Goal: Task Accomplishment & Management: Complete application form

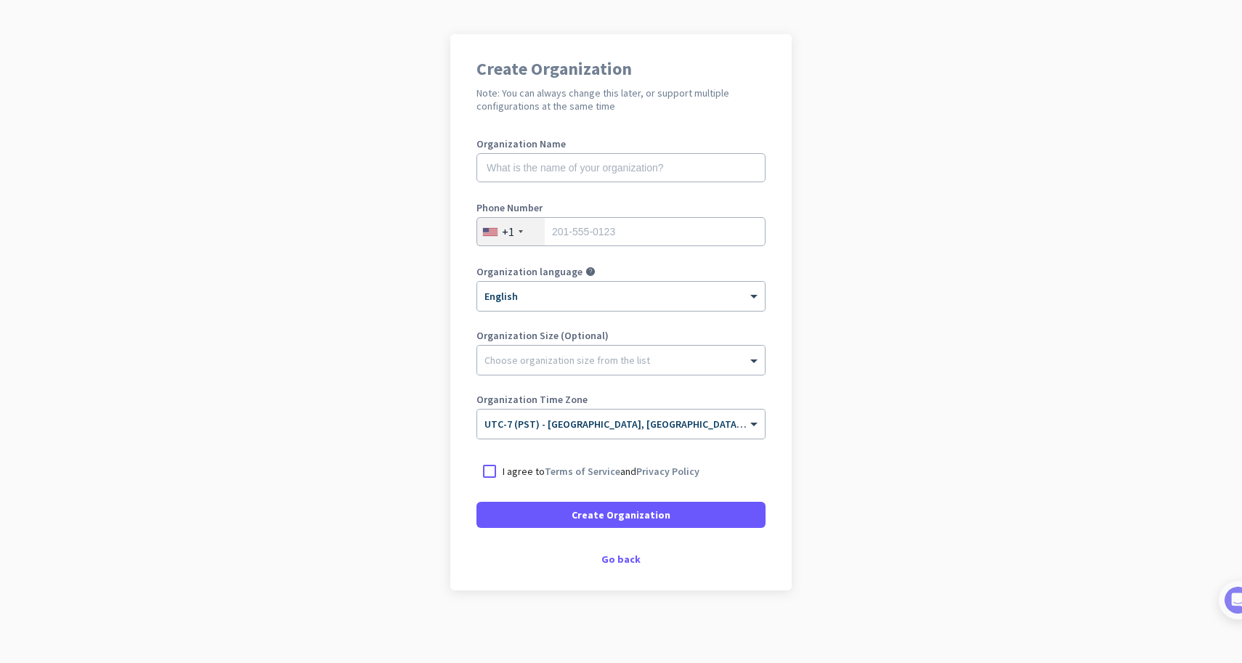
scroll to position [84, 0]
click at [617, 558] on div "Go back" at bounding box center [620, 559] width 289 height 10
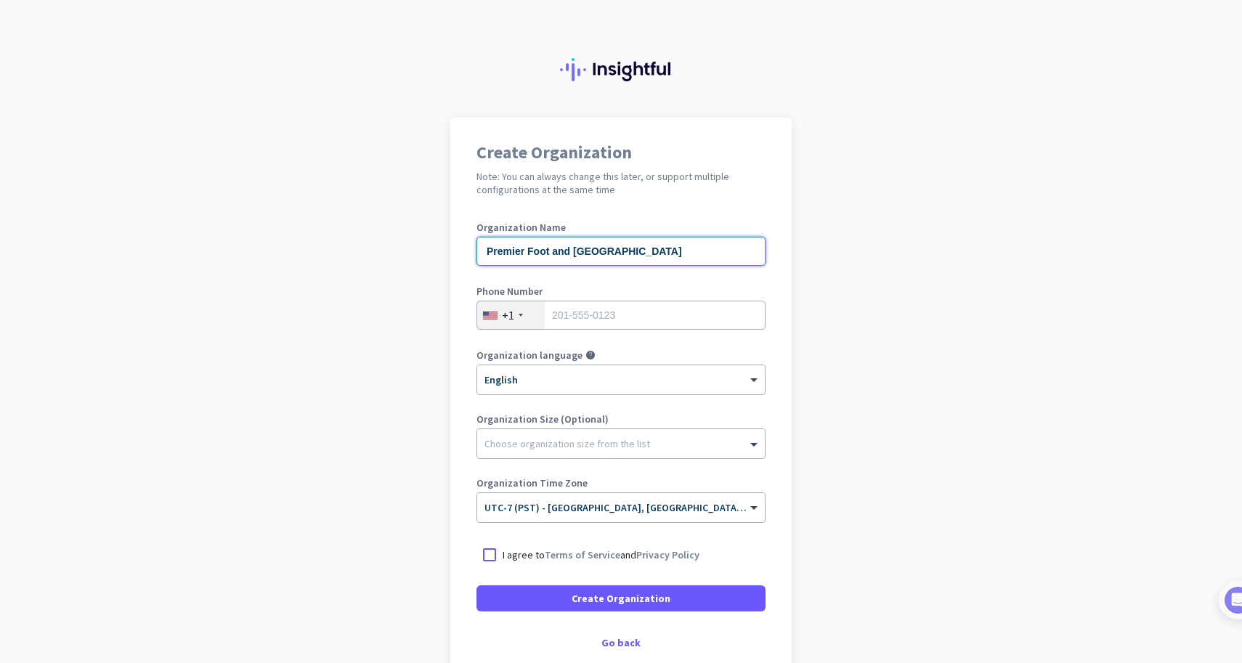
type input "Premier Foot and [GEOGRAPHIC_DATA]"
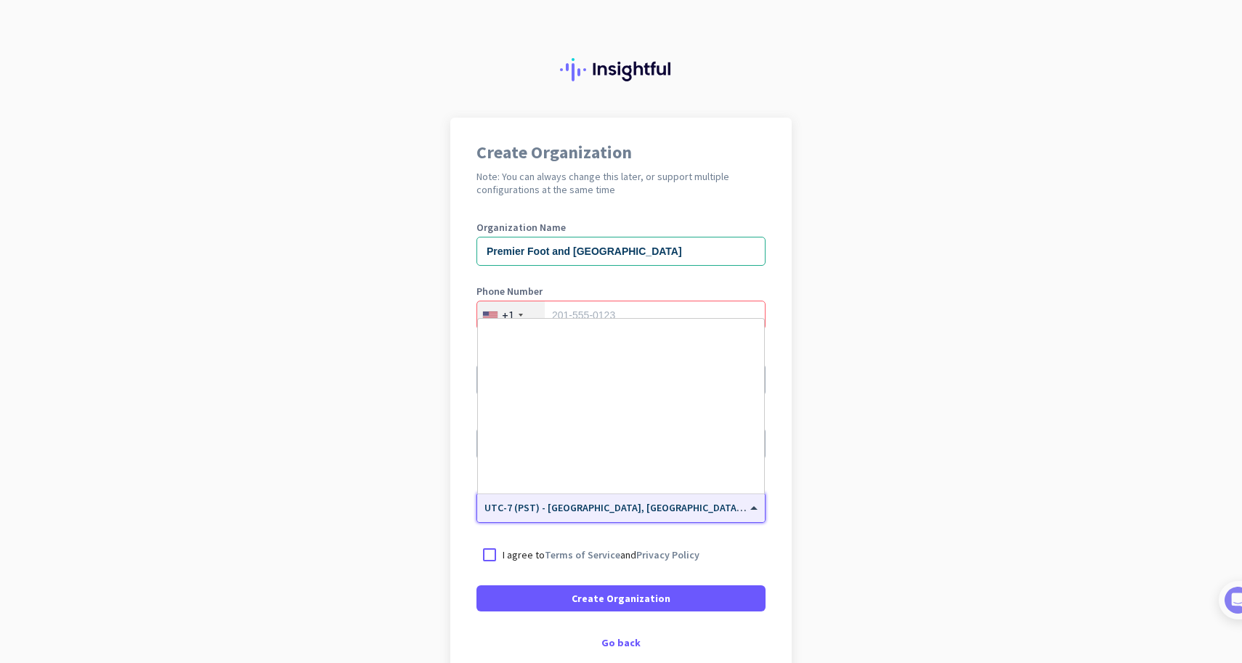
scroll to position [312, 0]
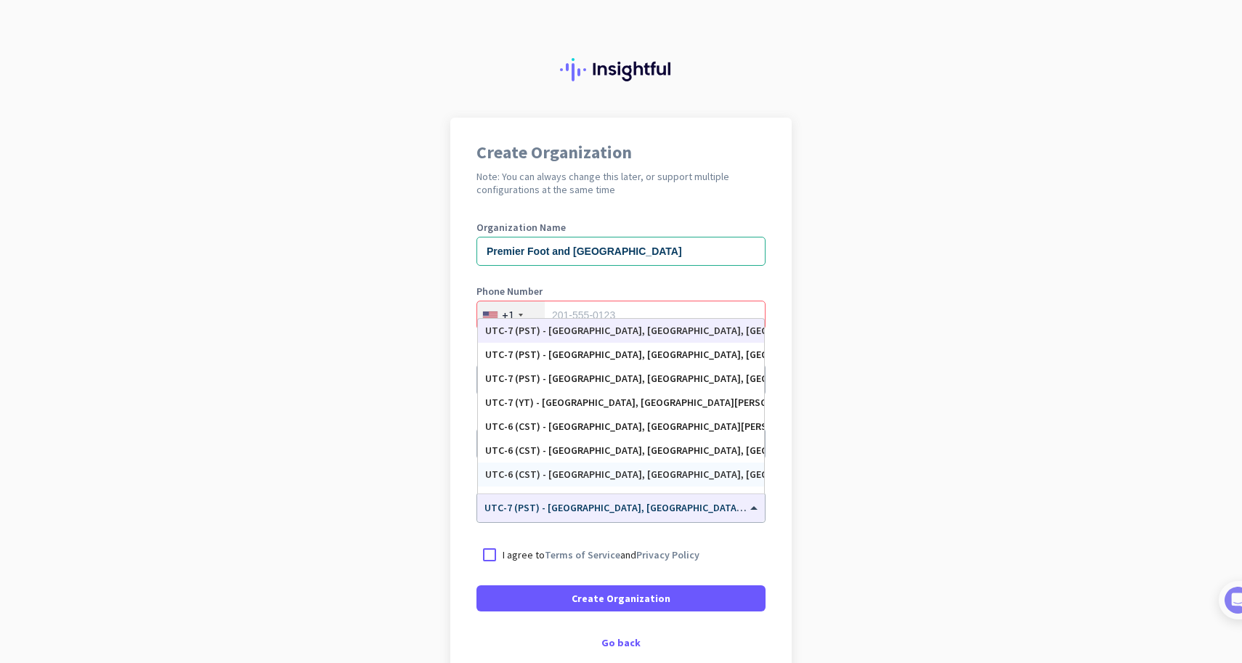
click at [887, 466] on app-onboarding-organization "Create Organization Note: You can always change this later, or support multiple…" at bounding box center [621, 432] width 1242 height 629
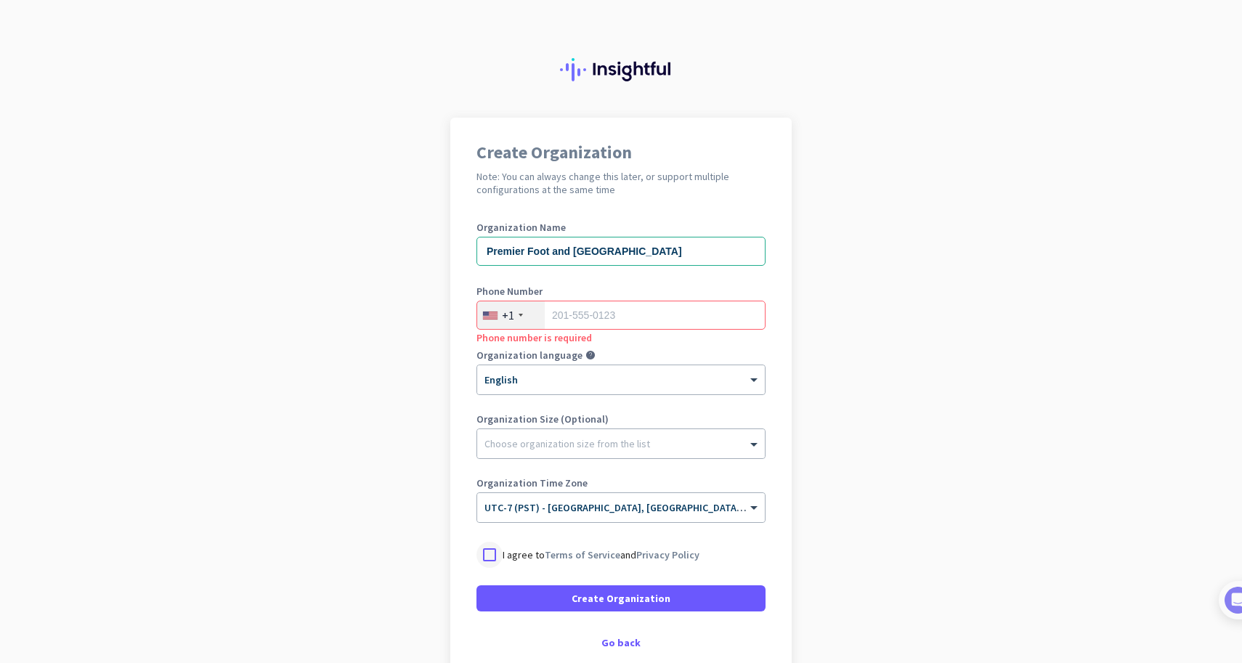
click at [492, 554] on div at bounding box center [489, 555] width 26 height 26
click at [598, 319] on input "tel" at bounding box center [620, 315] width 289 height 29
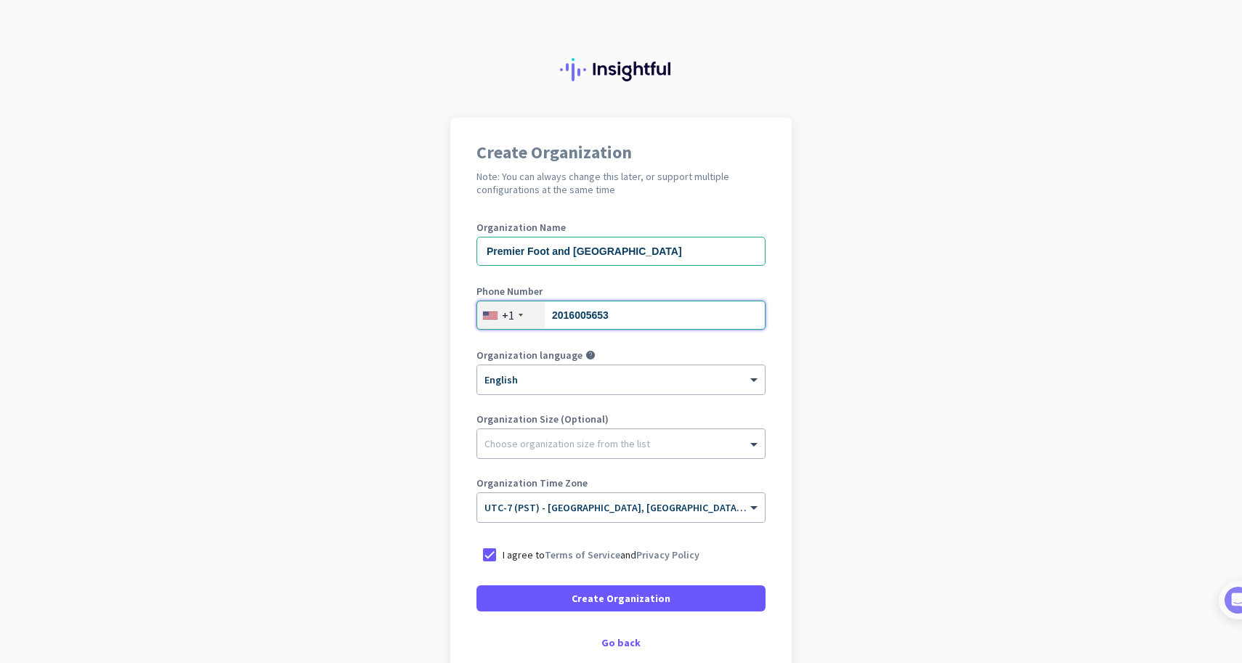
type input "2016005653"
click at [430, 407] on app-onboarding-organization "Create Organization Note: You can always change this later, or support multiple…" at bounding box center [621, 432] width 1242 height 629
click at [625, 597] on span "Create Organization" at bounding box center [621, 598] width 99 height 15
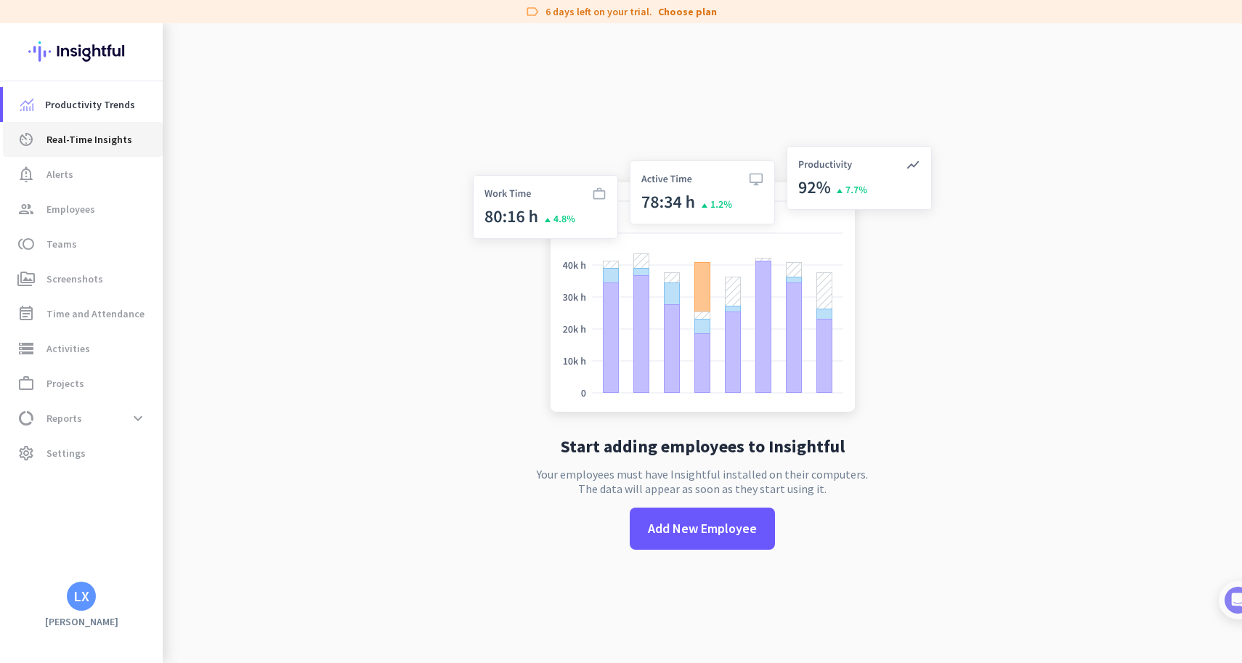
click at [70, 139] on span "Real-Time Insights" at bounding box center [89, 139] width 86 height 17
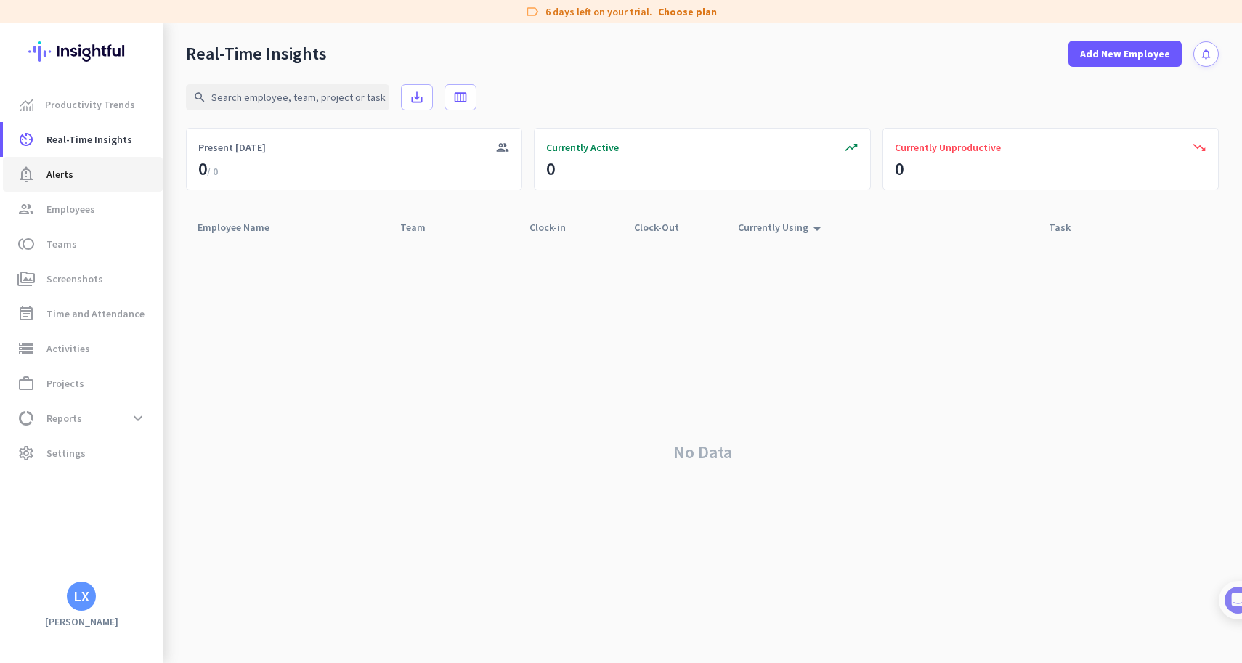
click at [59, 175] on span "Alerts" at bounding box center [59, 174] width 27 height 17
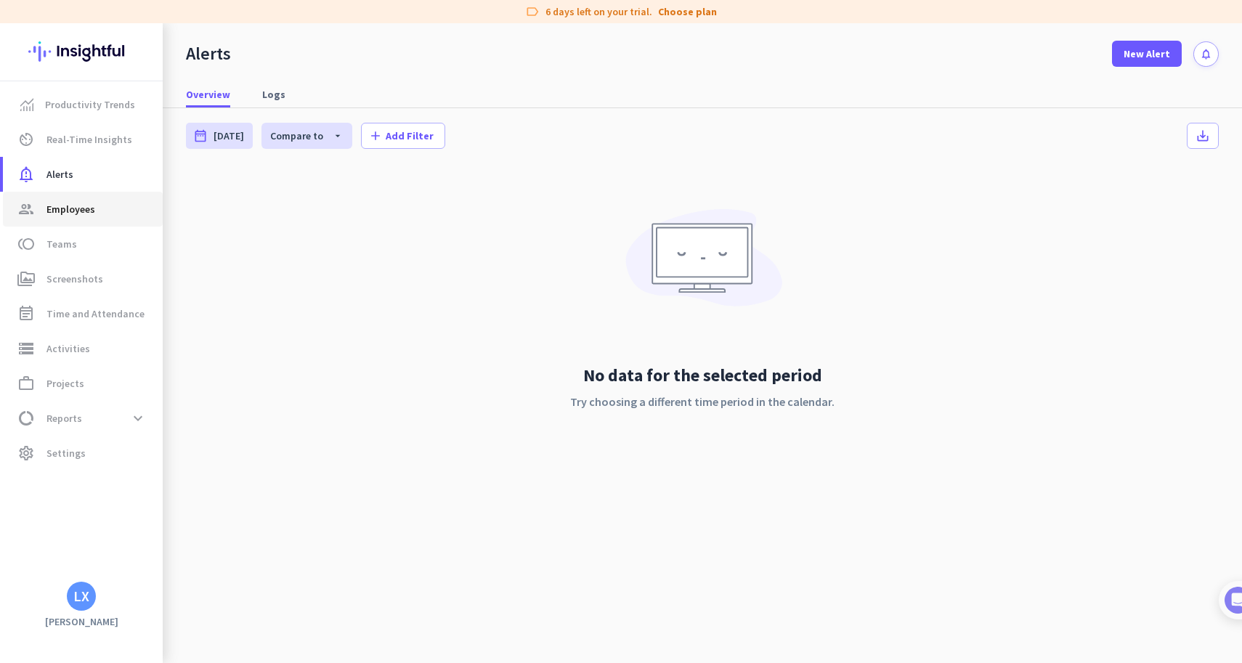
click at [62, 206] on span "Employees" at bounding box center [70, 208] width 49 height 17
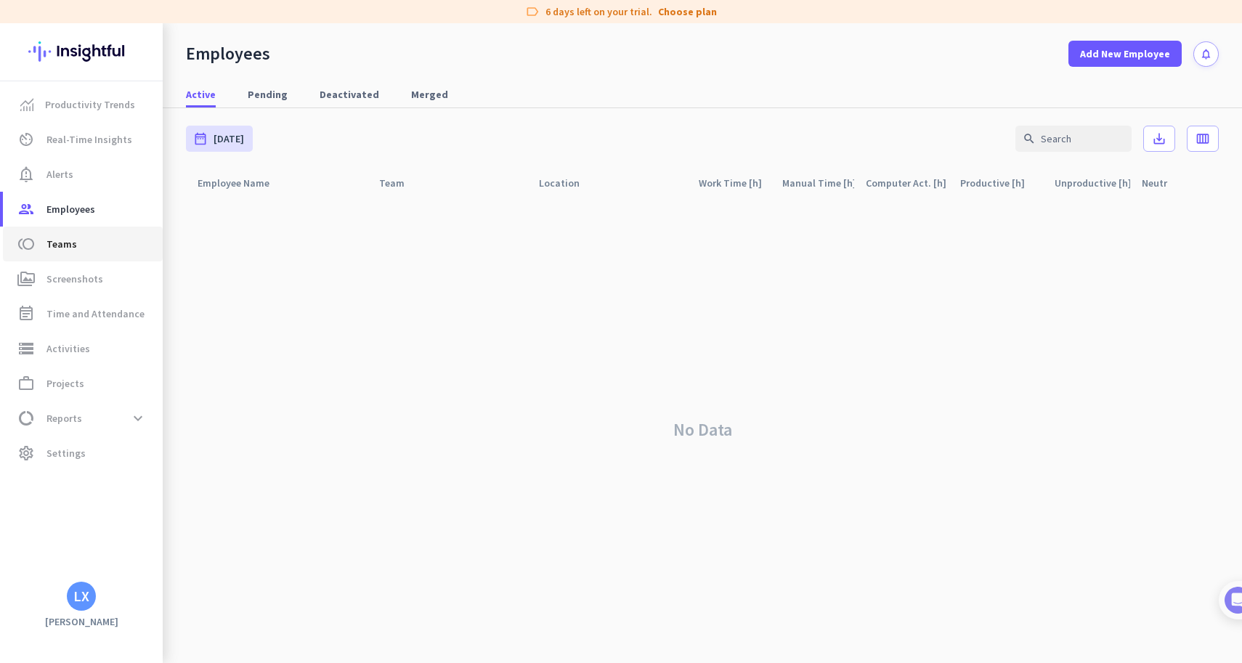
click at [68, 237] on span "Teams" at bounding box center [61, 243] width 31 height 17
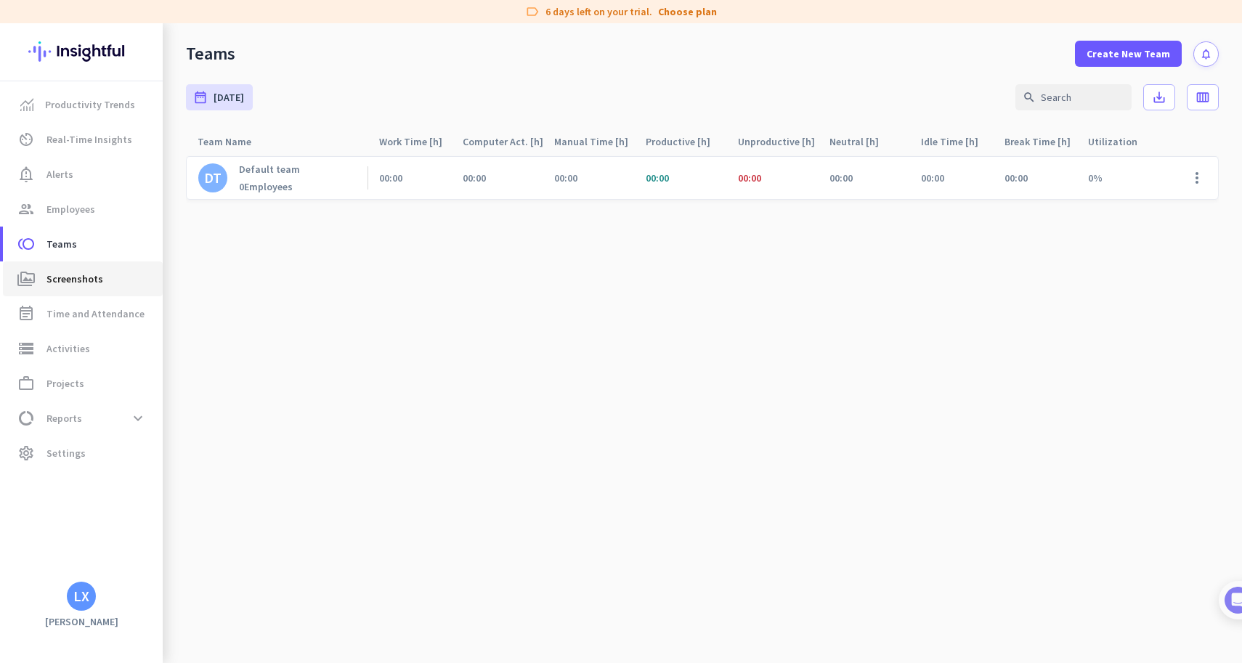
click at [60, 269] on link "perm_media Screenshots" at bounding box center [83, 278] width 160 height 35
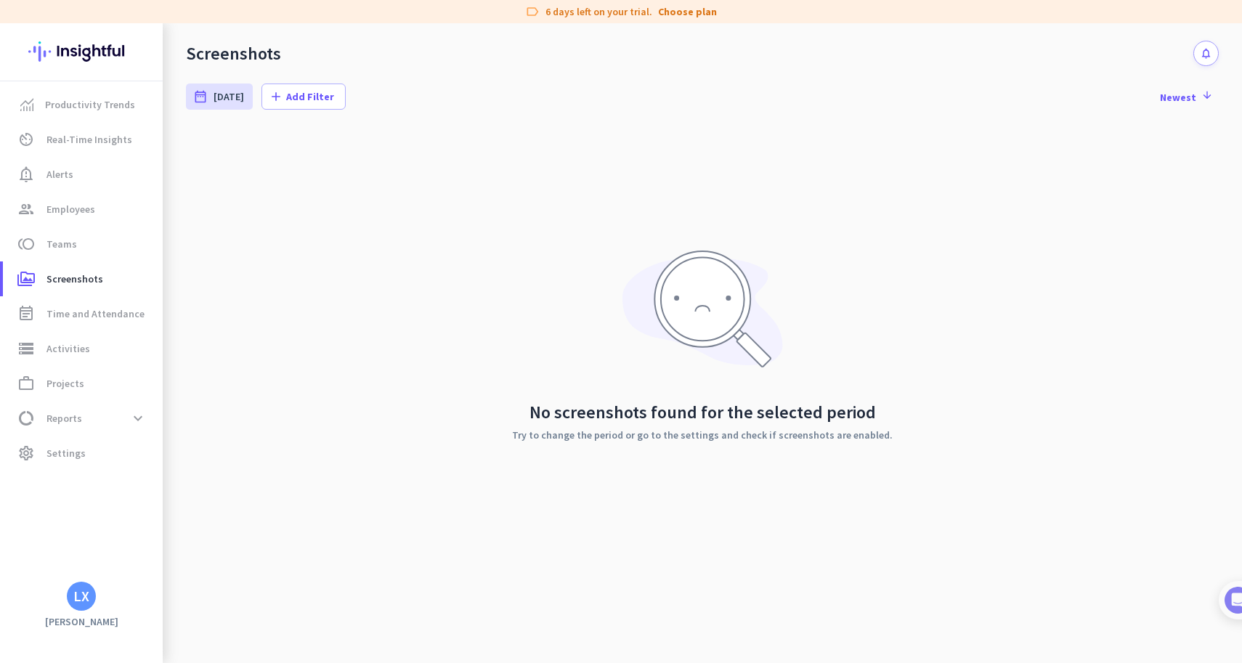
click at [1206, 53] on icon "notifications" at bounding box center [1206, 53] width 12 height 12
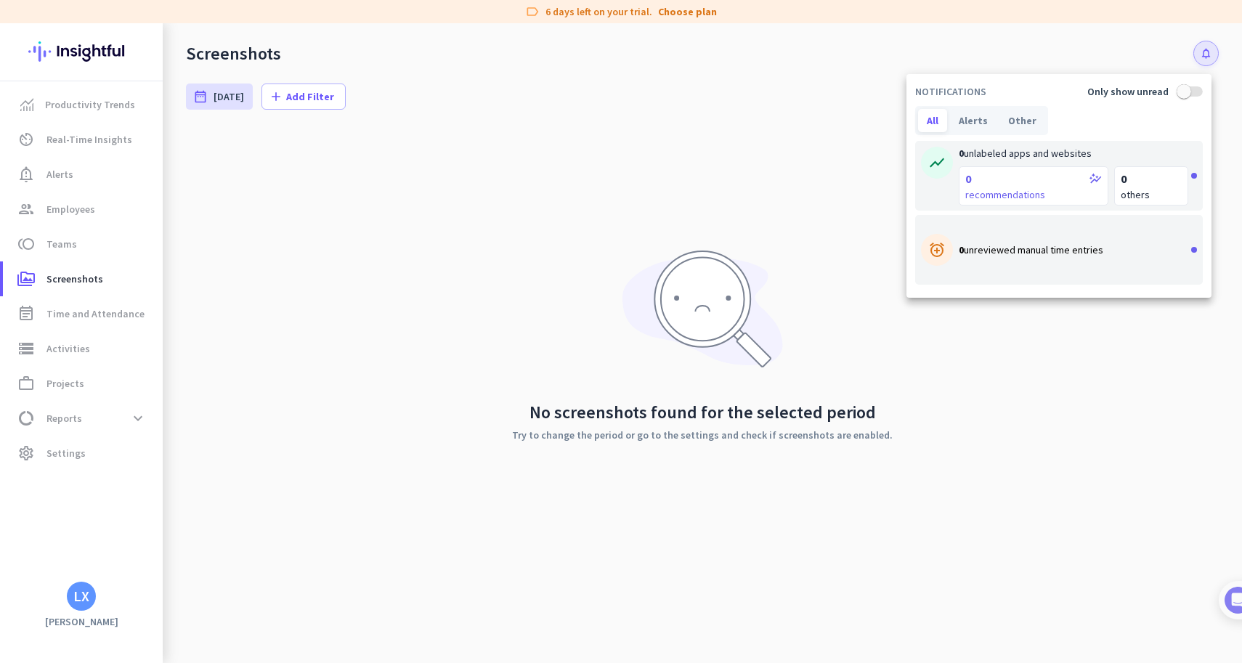
click at [563, 187] on div at bounding box center [621, 331] width 1242 height 663
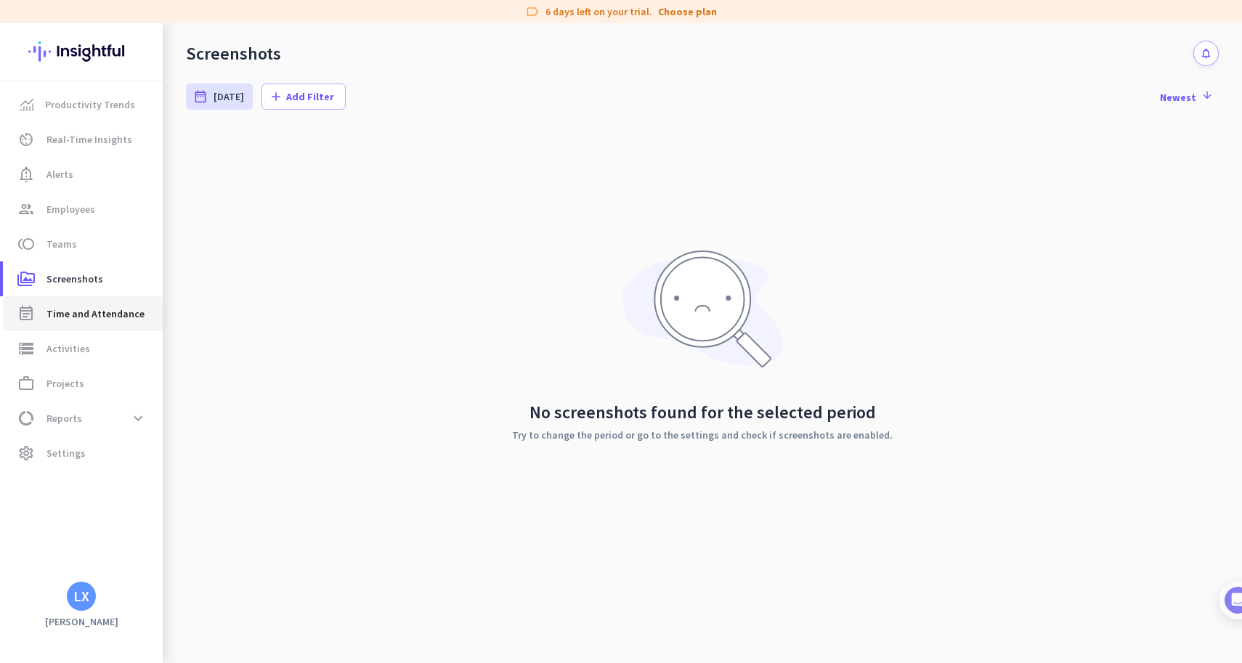
click at [34, 322] on icon "event_note" at bounding box center [25, 313] width 17 height 17
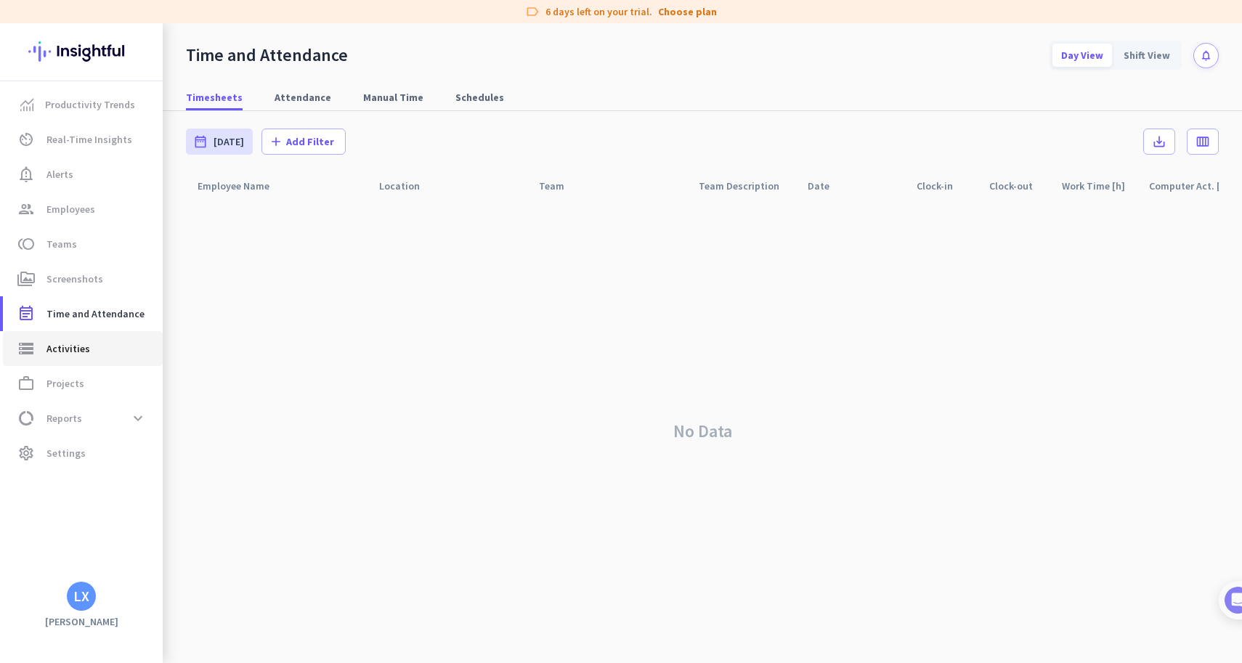
click at [41, 353] on span "storage Activities" at bounding box center [83, 348] width 137 height 17
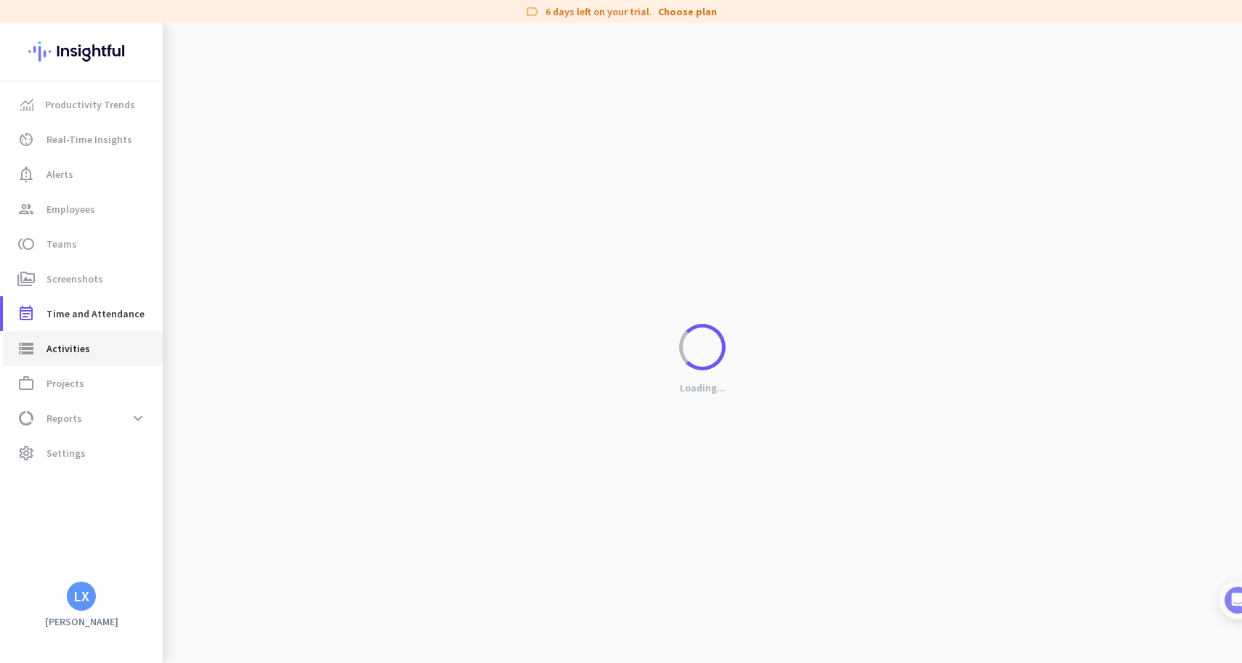
type input "[DATE]"
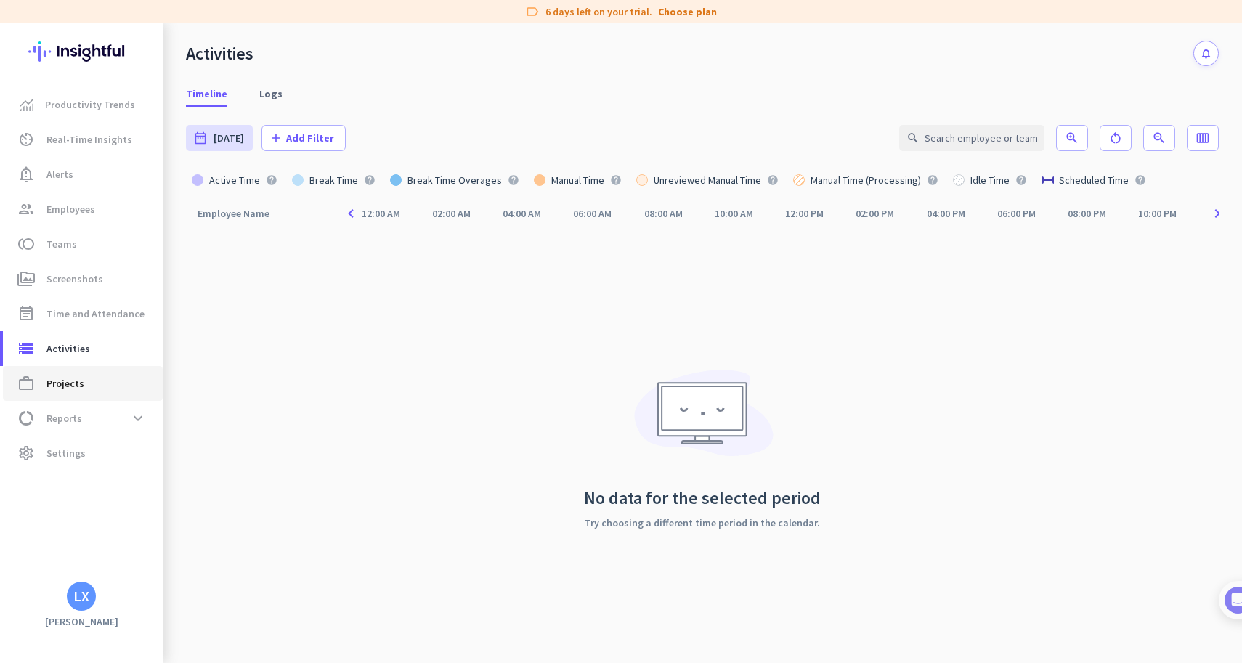
click at [49, 382] on span "Projects" at bounding box center [65, 383] width 38 height 17
type input "[DATE] - [DATE]"
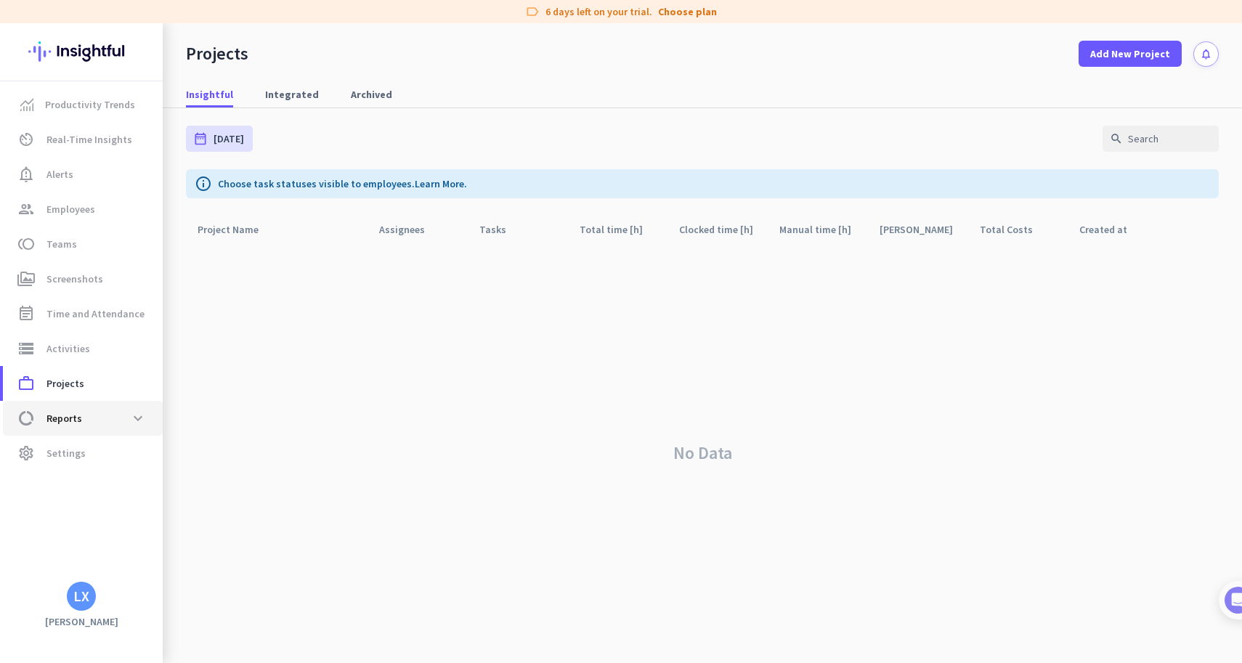
click at [56, 416] on span "Reports" at bounding box center [64, 418] width 36 height 17
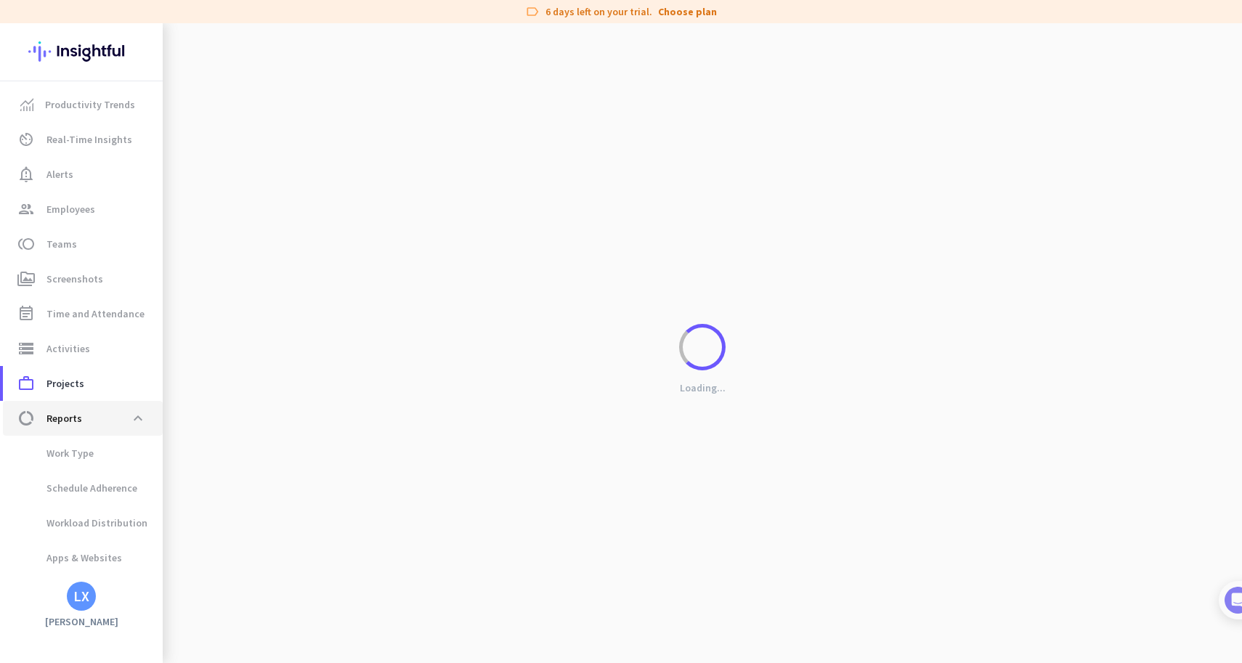
scroll to position [28, 0]
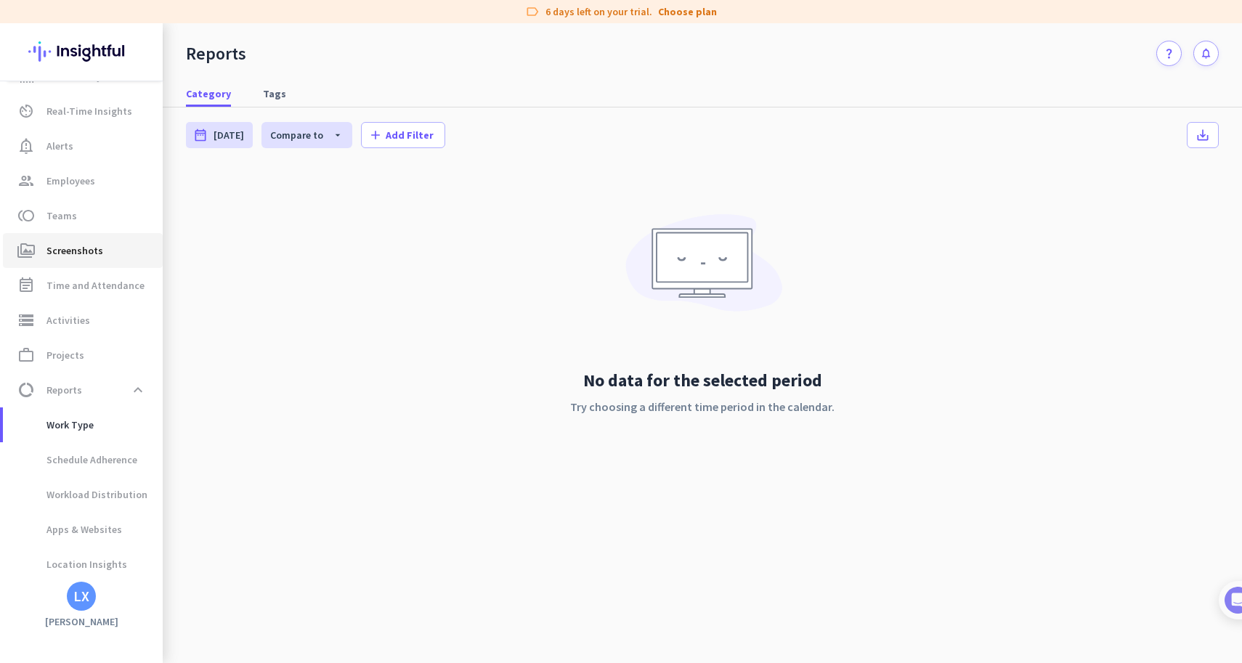
click at [65, 242] on link "perm_media Screenshots" at bounding box center [83, 250] width 160 height 35
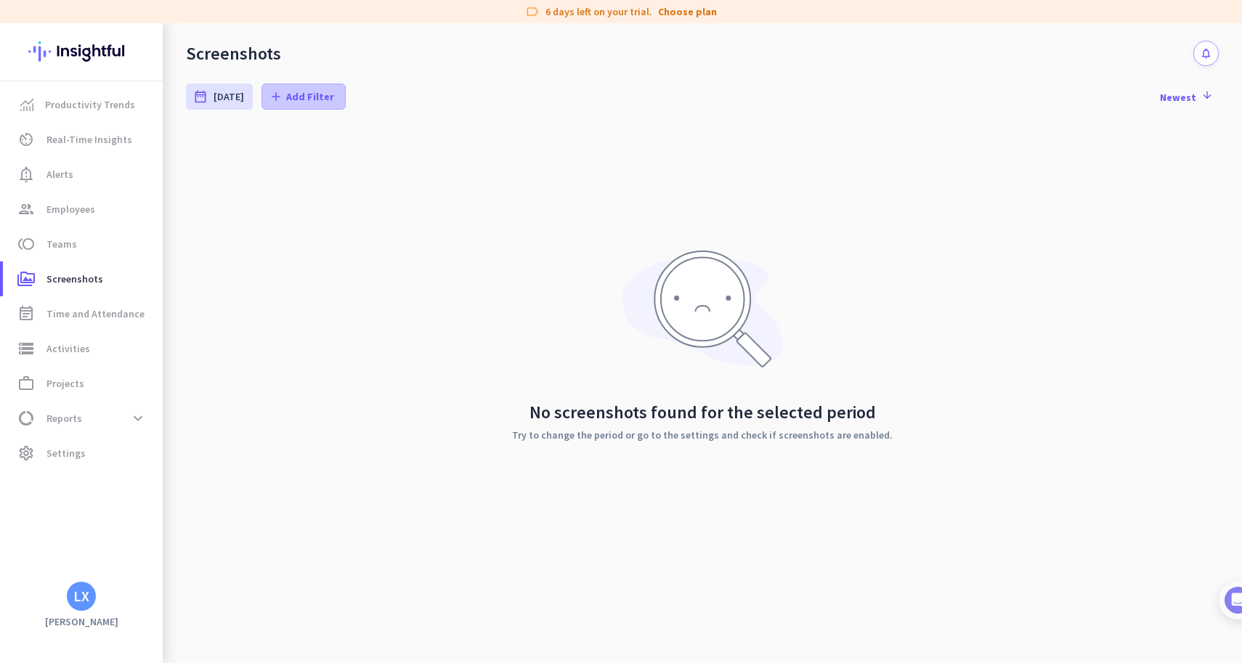
click at [299, 97] on span "Add Filter" at bounding box center [310, 96] width 48 height 15
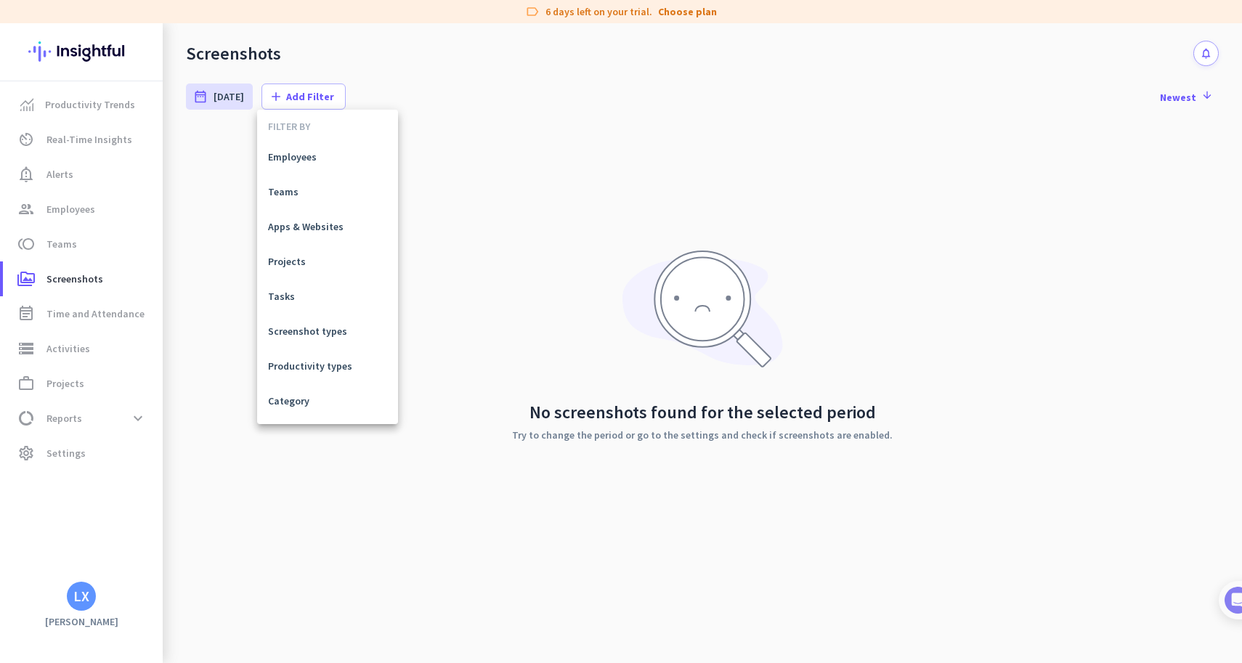
click at [76, 447] on div at bounding box center [621, 331] width 1242 height 663
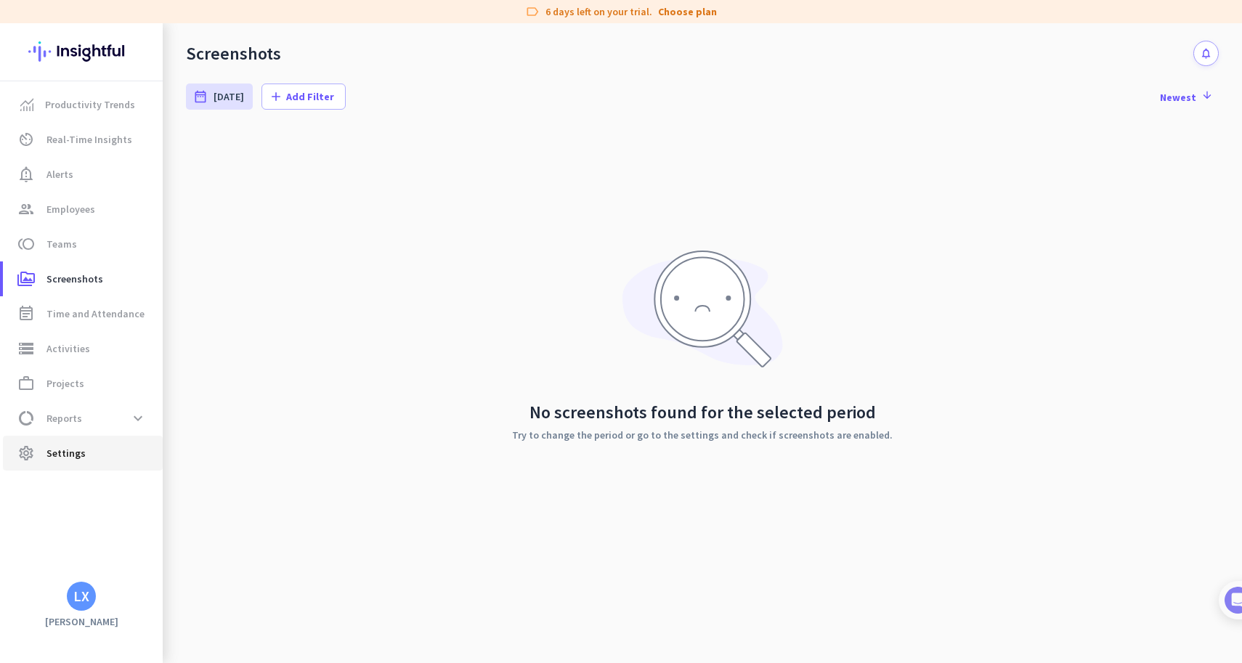
click at [62, 454] on span "Settings" at bounding box center [65, 452] width 39 height 17
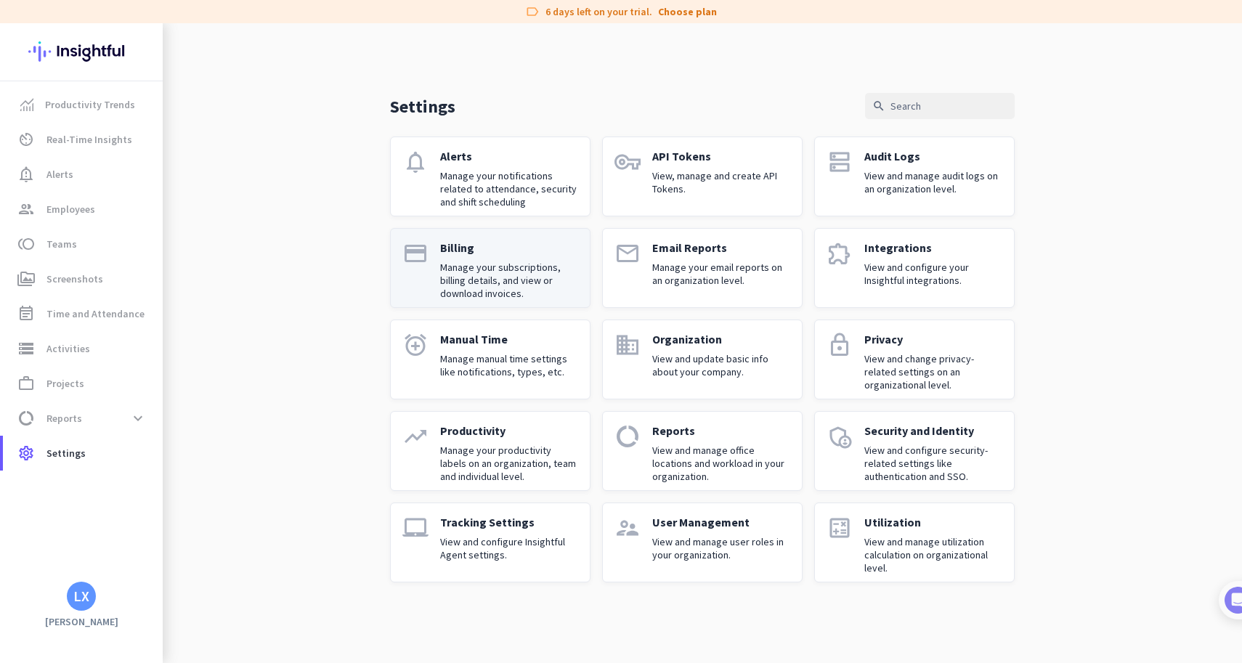
click at [484, 264] on p "Manage your subscriptions, billing details, and view or download invoices." at bounding box center [509, 280] width 138 height 39
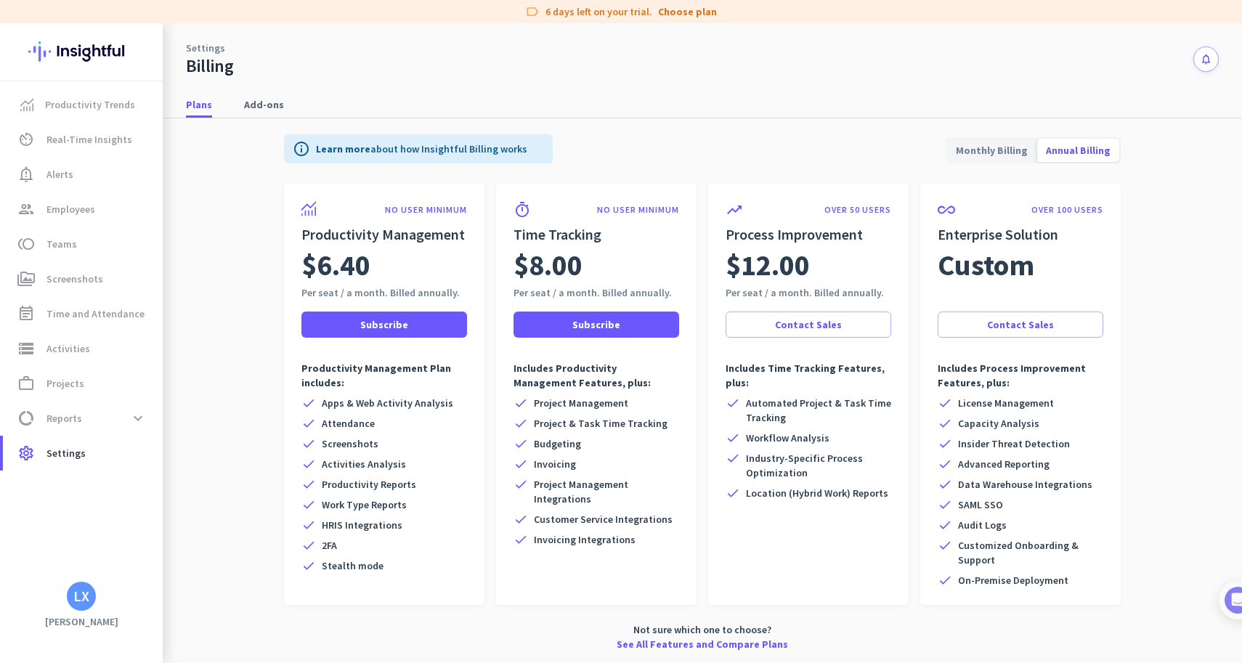
scroll to position [2, 0]
click at [264, 102] on span "Add-ons" at bounding box center [264, 104] width 40 height 15
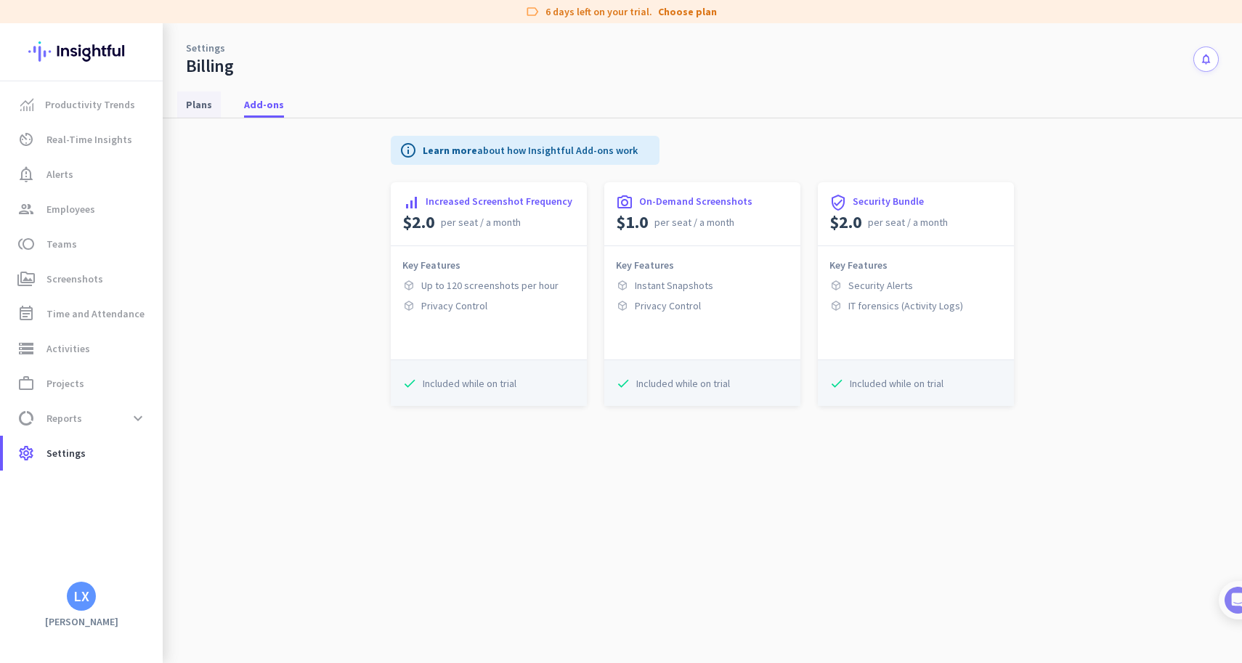
click at [203, 113] on span "Plans" at bounding box center [199, 105] width 26 height 26
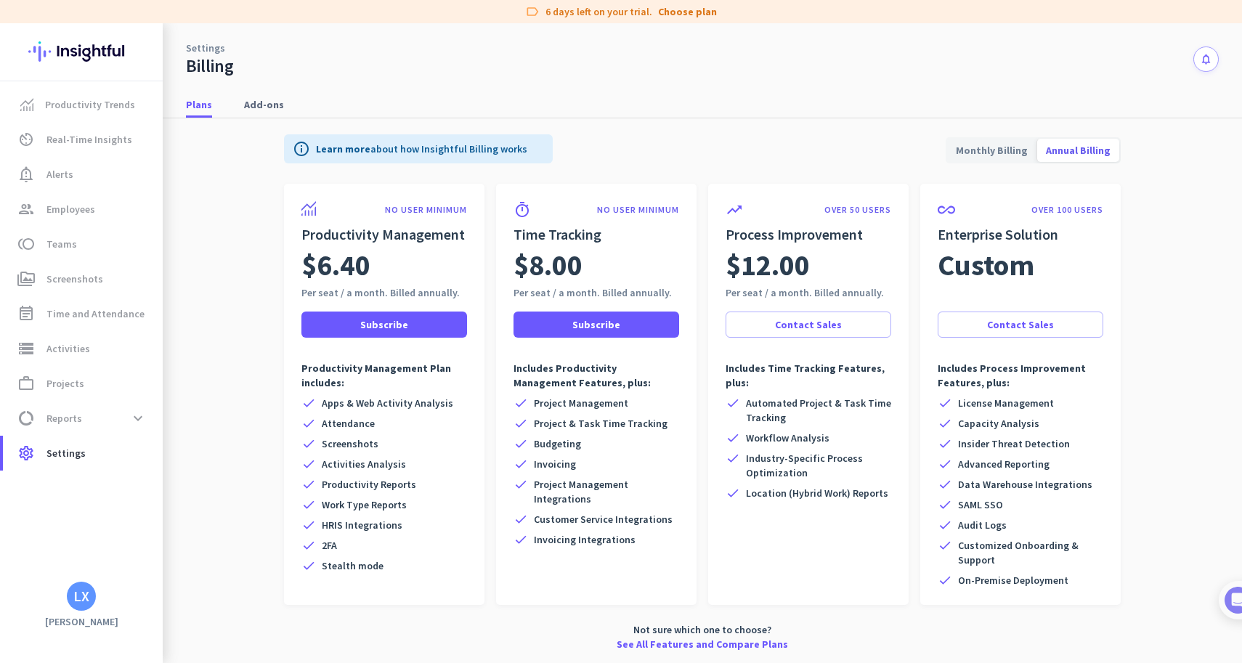
scroll to position [2, 0]
click at [648, 649] on link "See All Features and Compare Plans" at bounding box center [702, 644] width 171 height 15
click at [61, 452] on span "Settings" at bounding box center [65, 452] width 39 height 17
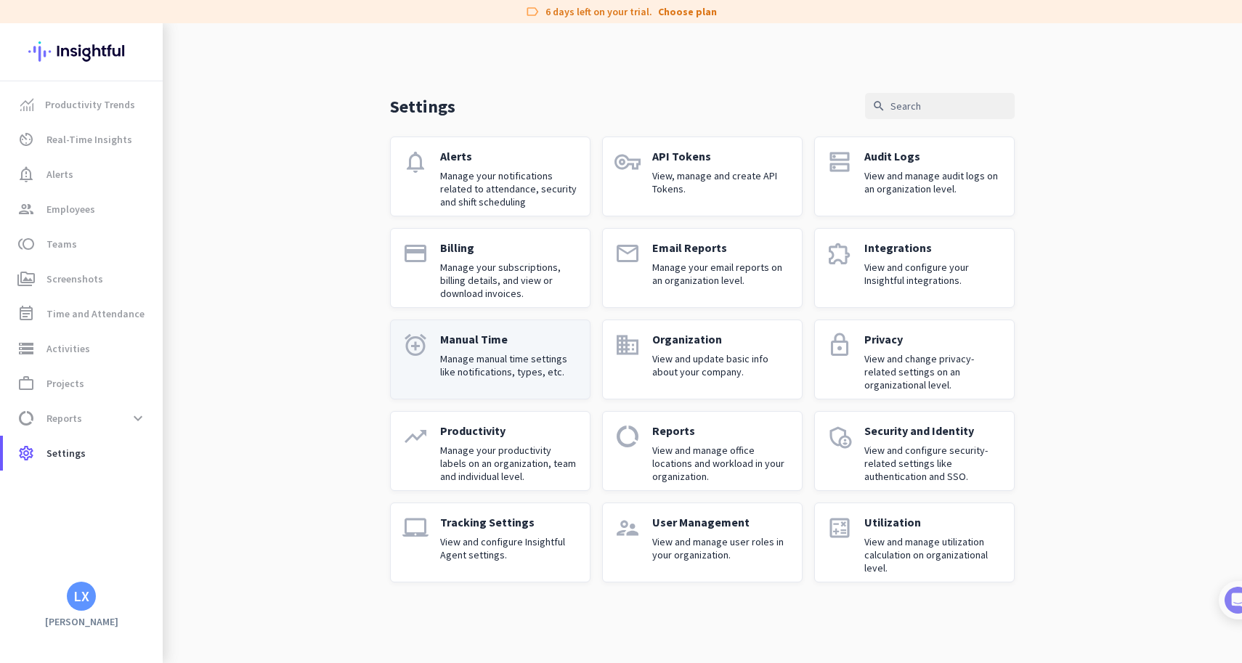
click at [524, 339] on p "Manual Time" at bounding box center [509, 339] width 138 height 15
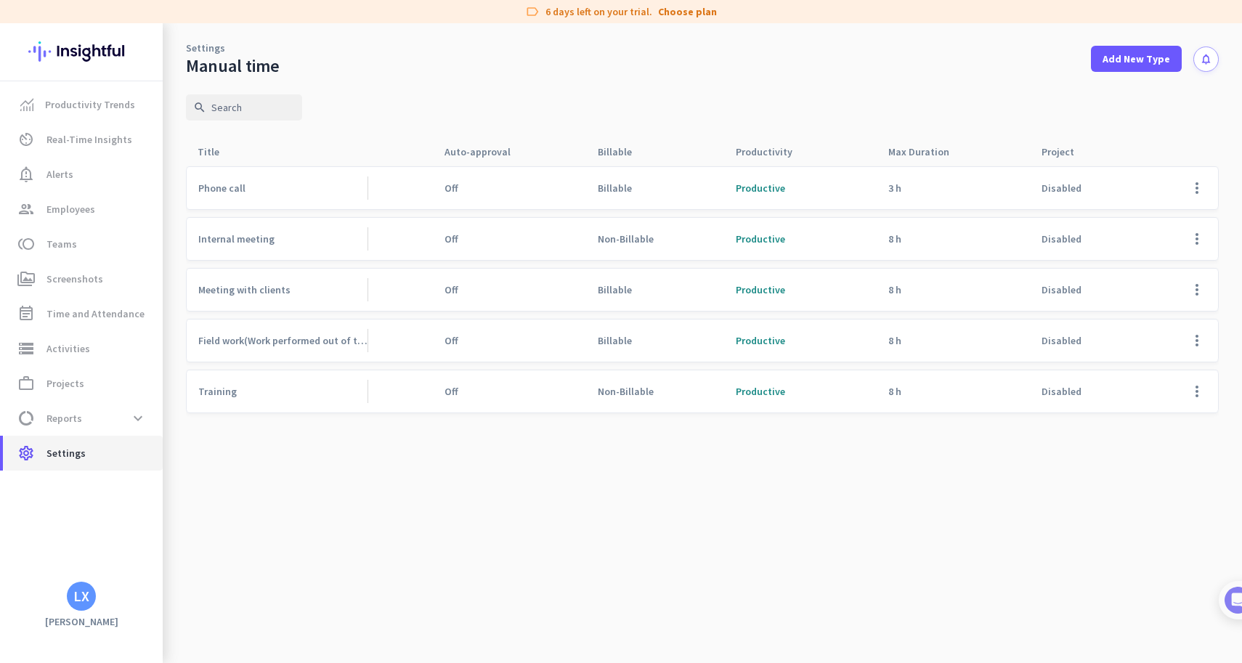
click at [80, 462] on link "settings Settings" at bounding box center [83, 453] width 160 height 35
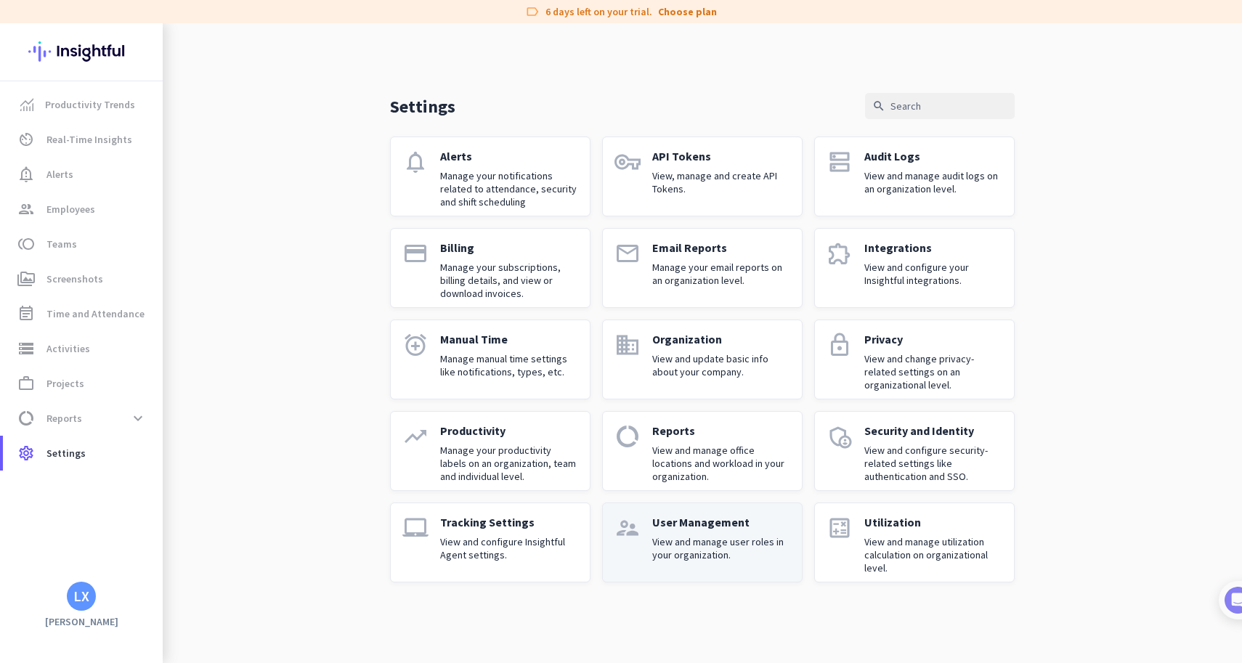
click at [728, 537] on p "View and manage user roles in your organization." at bounding box center [721, 548] width 138 height 26
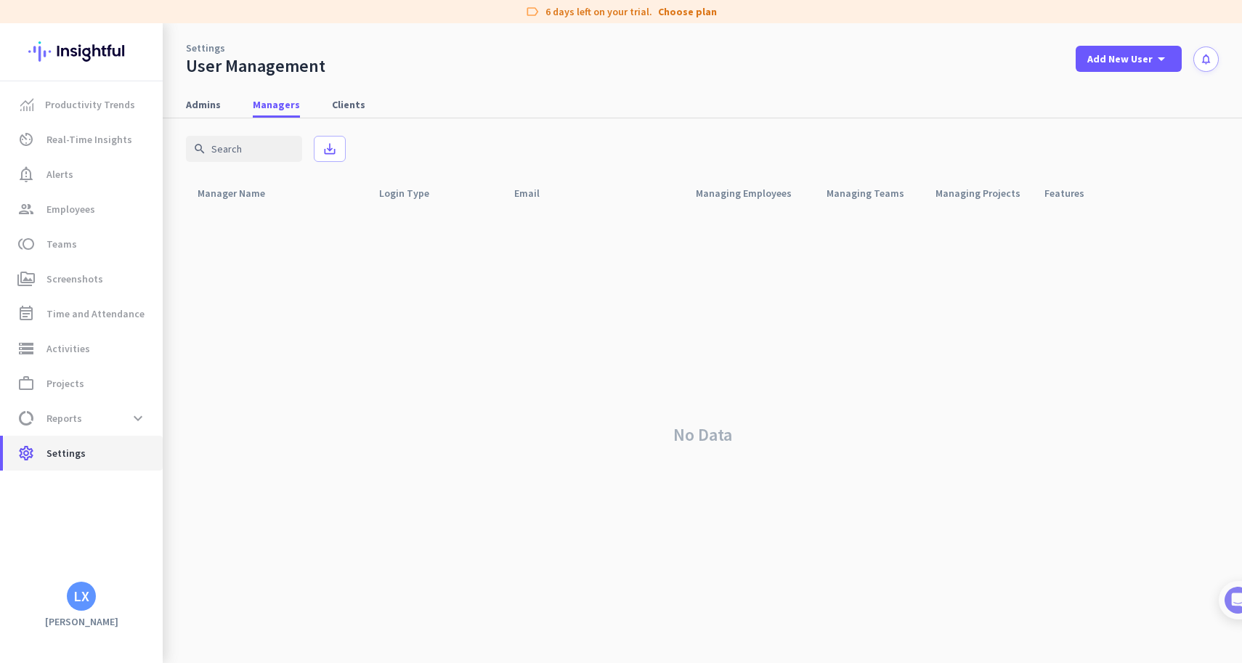
click at [42, 461] on span "settings Settings" at bounding box center [83, 452] width 137 height 17
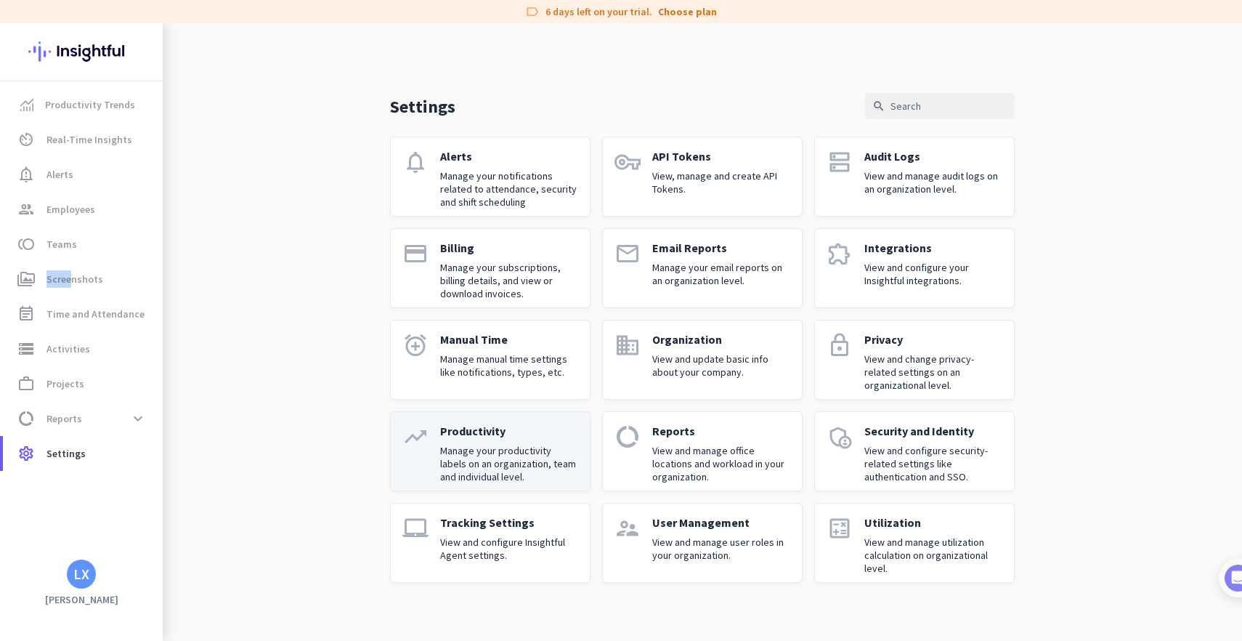
click at [414, 444] on icon "trending_up" at bounding box center [415, 436] width 26 height 26
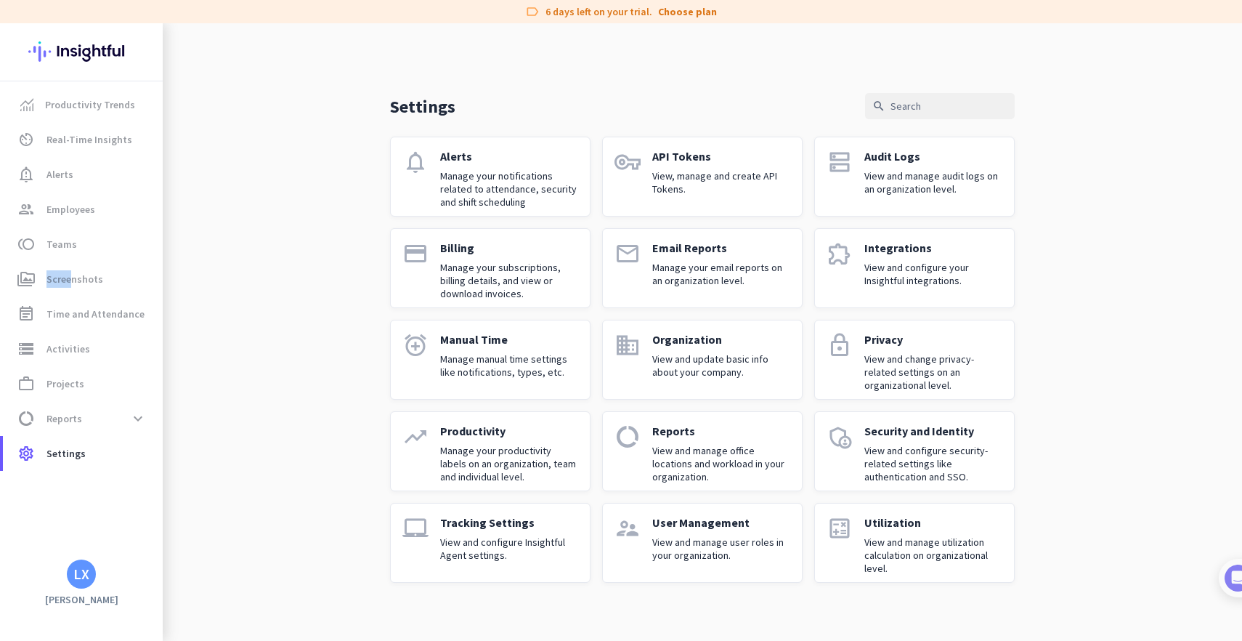
click at [874, 537] on p "View and manage utilization calculation on organizational level." at bounding box center [933, 554] width 138 height 39
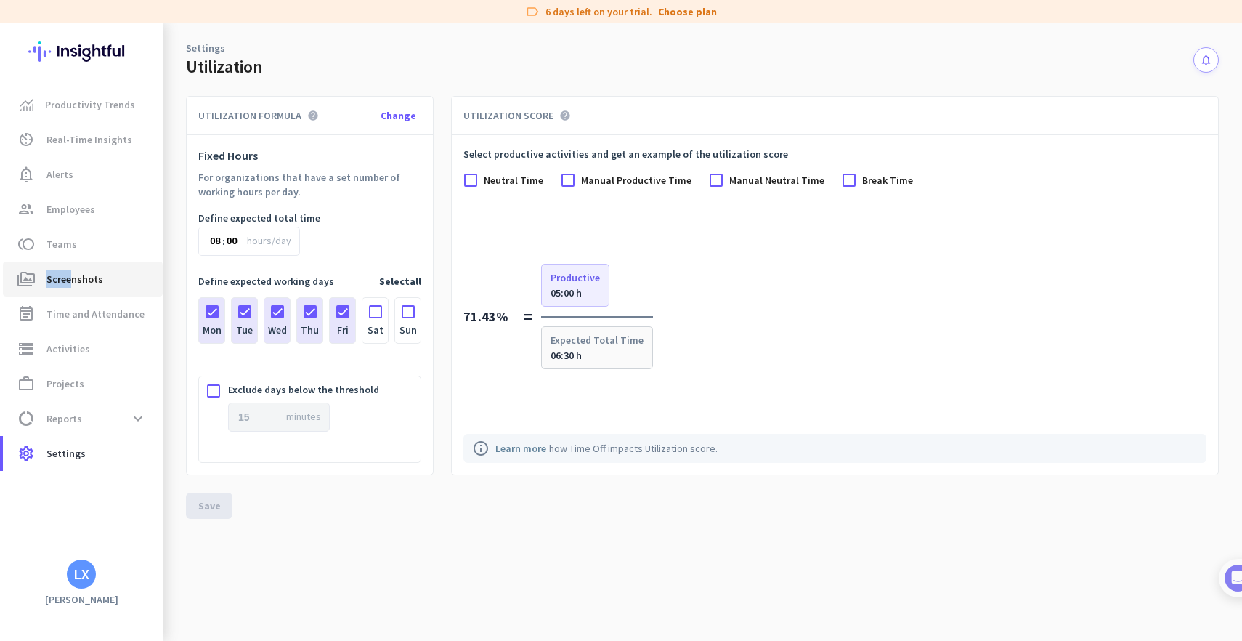
click at [84, 281] on span "Screenshots" at bounding box center [74, 278] width 57 height 17
click at [84, 106] on span "Productivity Trends" at bounding box center [90, 104] width 90 height 17
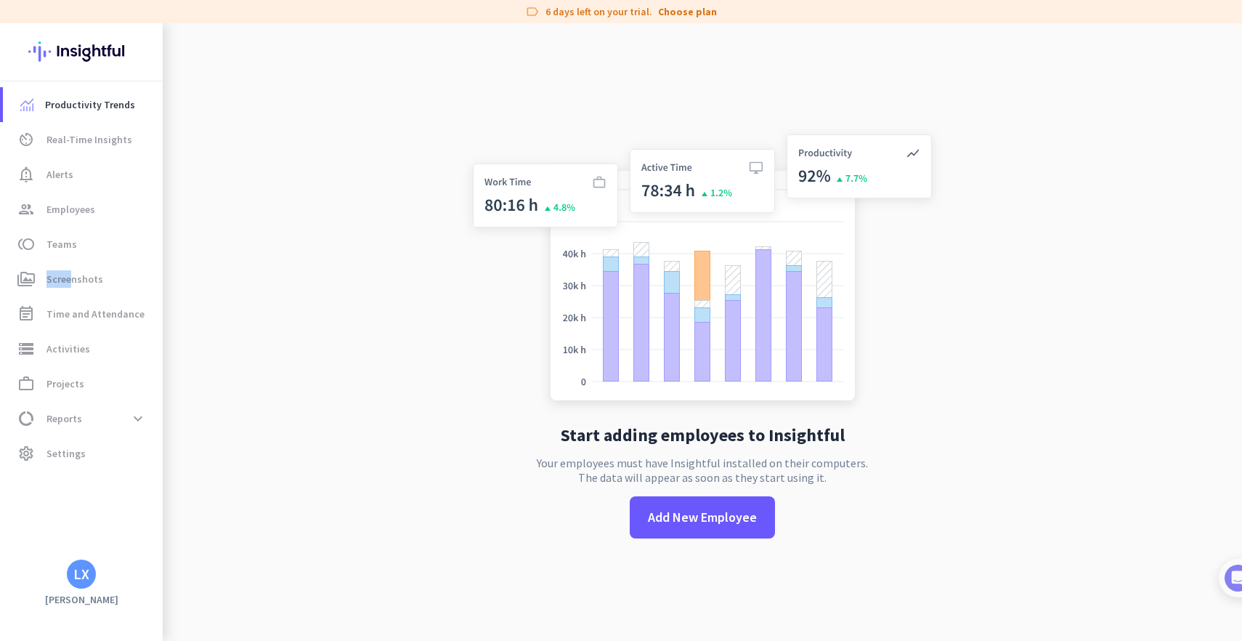
click at [88, 61] on img at bounding box center [81, 51] width 106 height 57
click at [593, 14] on div "label 6 days left on your trial. Choose plan" at bounding box center [621, 11] width 1242 height 23
click at [679, 13] on link "Choose plan" at bounding box center [687, 11] width 59 height 15
click at [703, 520] on span "Add New Employee" at bounding box center [702, 517] width 109 height 19
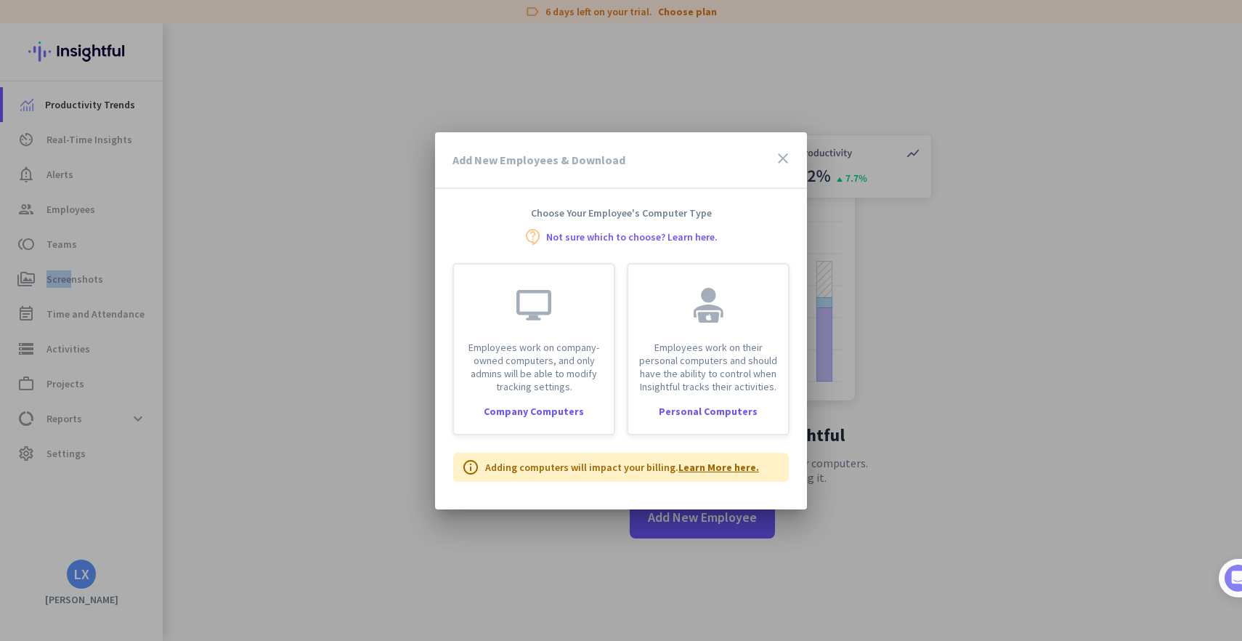
click at [710, 467] on link "Learn More here." at bounding box center [718, 466] width 81 height 13
click at [661, 236] on link "Not sure which to choose? Learn here." at bounding box center [631, 237] width 171 height 10
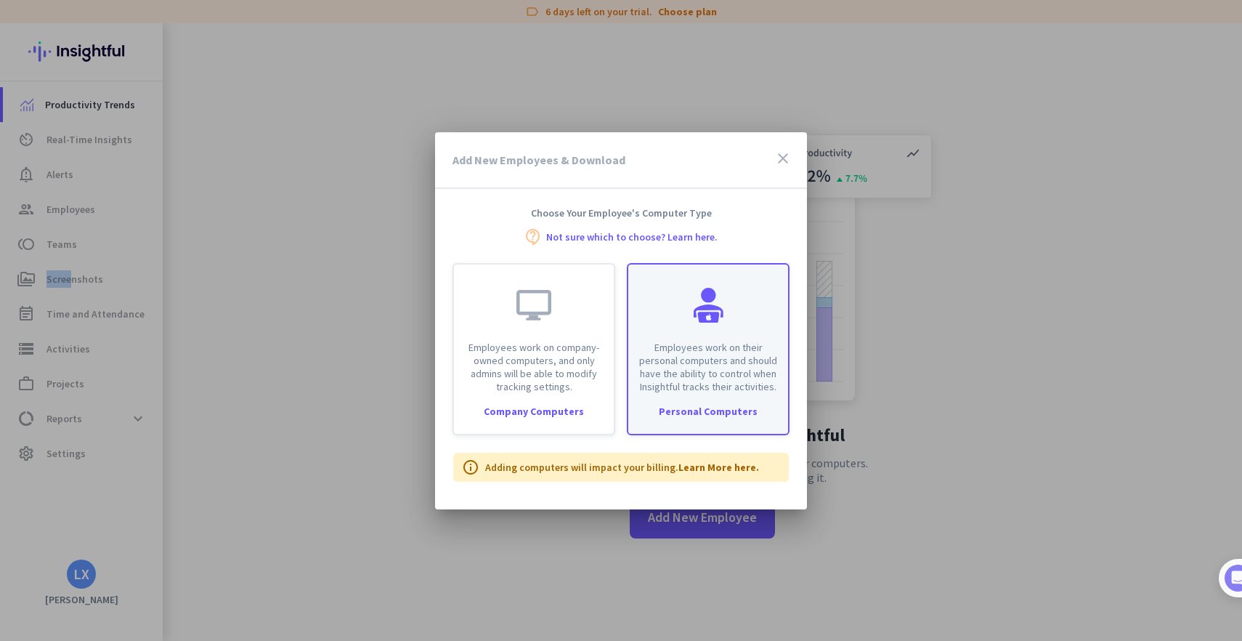
click at [707, 373] on p "Employees work on their personal computers and should have the ability to contr…" at bounding box center [708, 367] width 142 height 52
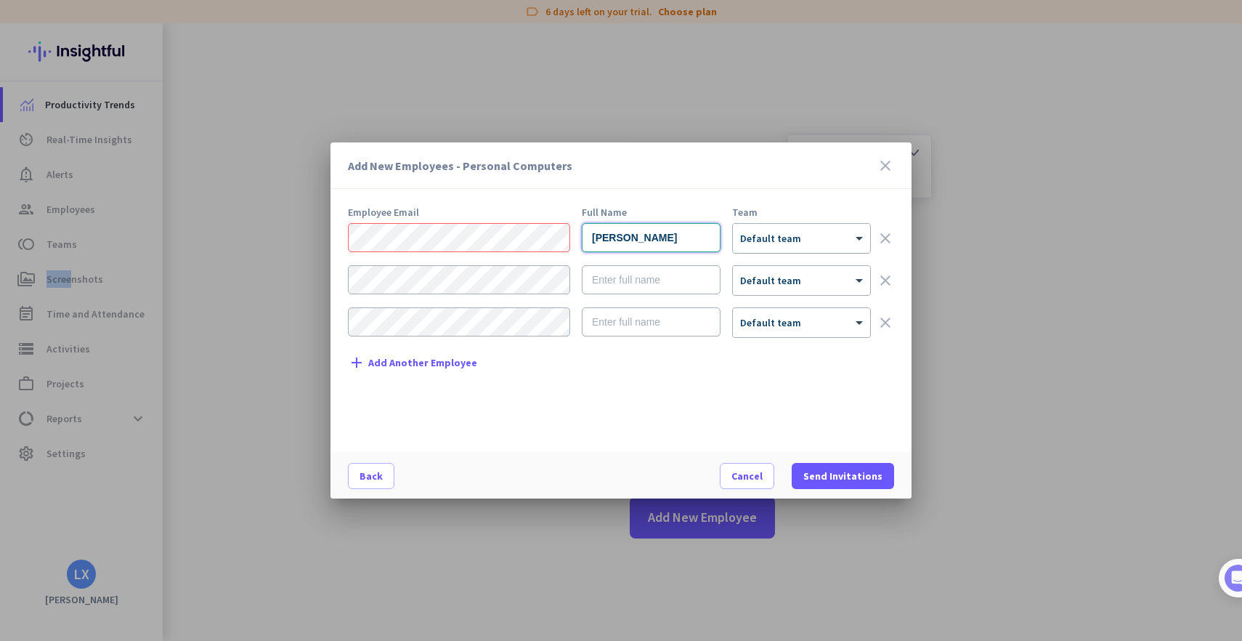
type input "[PERSON_NAME]"
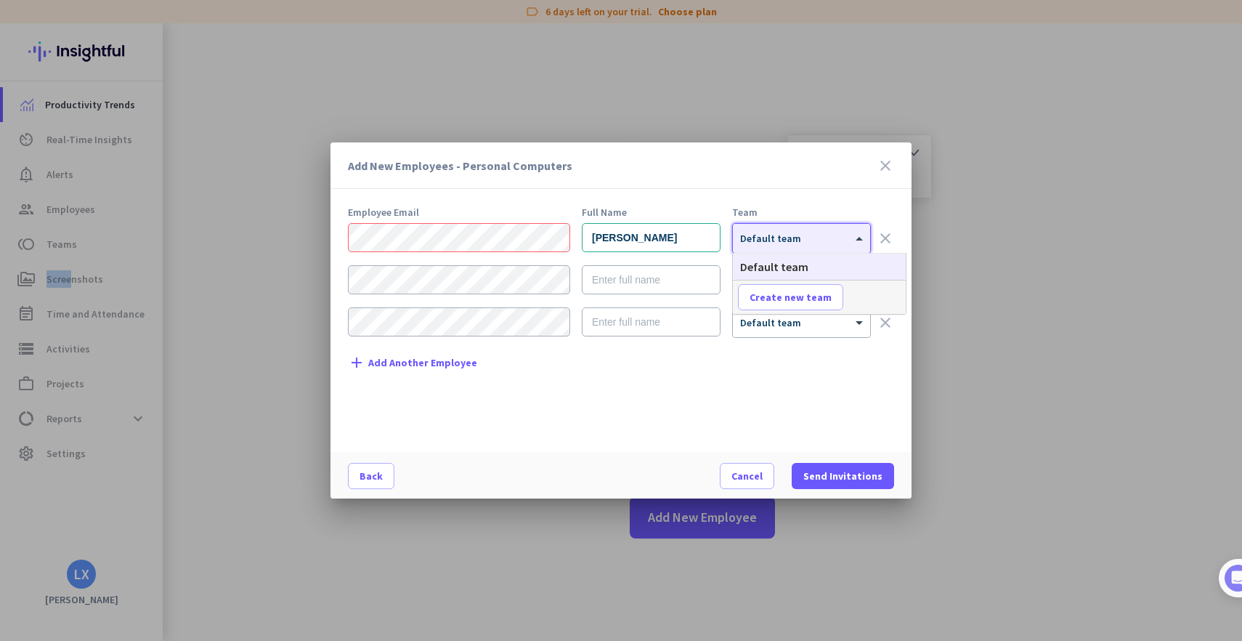
click at [838, 238] on div at bounding box center [801, 233] width 137 height 12
click at [837, 200] on div "Add New Employees - Personal Computers close Employee Email Full Name Team Afra…" at bounding box center [620, 320] width 581 height 356
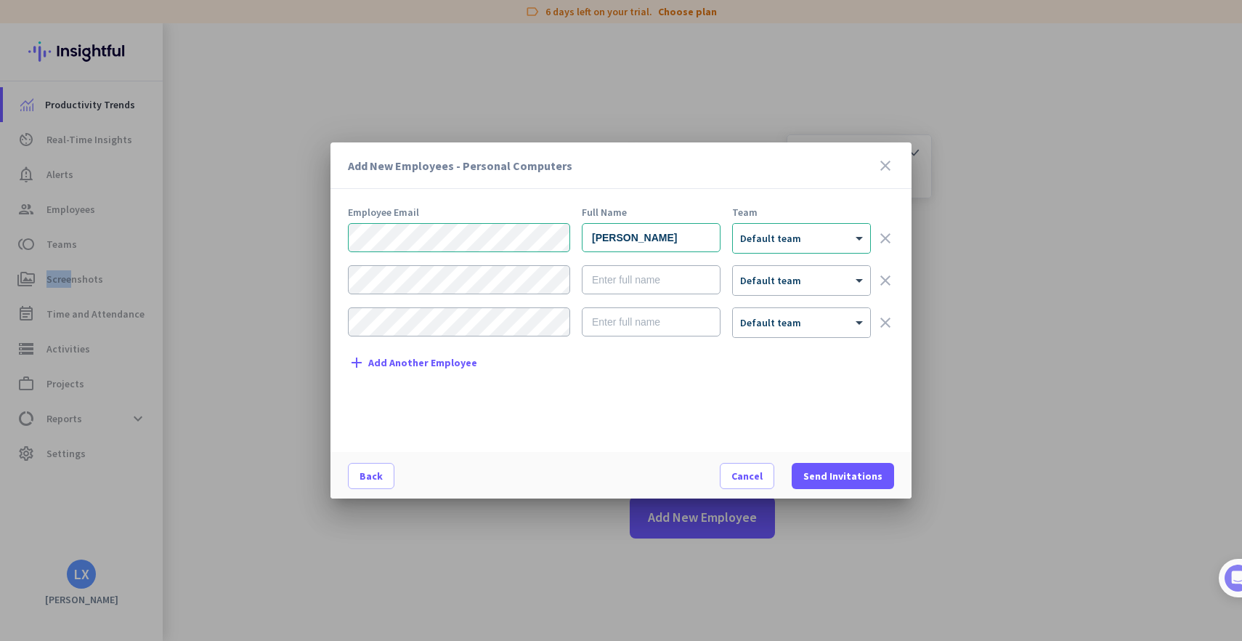
click at [476, 421] on div "Employee Email Full Name Team [PERSON_NAME] × Default team clear × Default team…" at bounding box center [627, 322] width 558 height 230
click at [856, 477] on span "Send Invitations" at bounding box center [842, 475] width 79 height 15
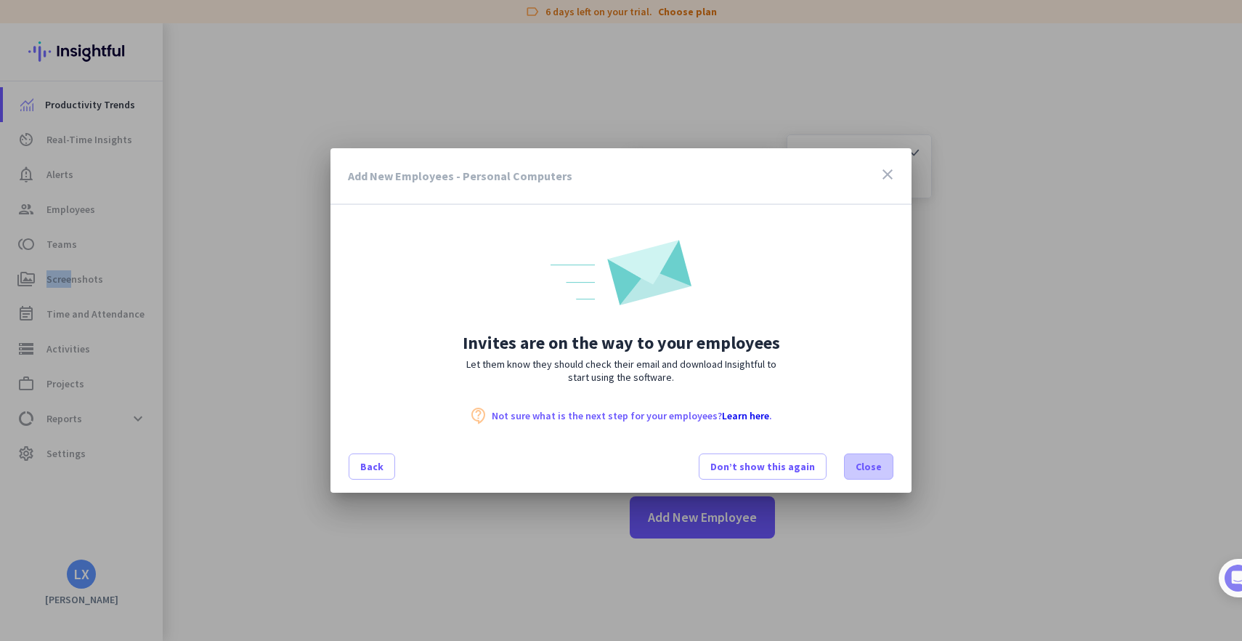
click at [864, 465] on span "Close" at bounding box center [869, 466] width 26 height 15
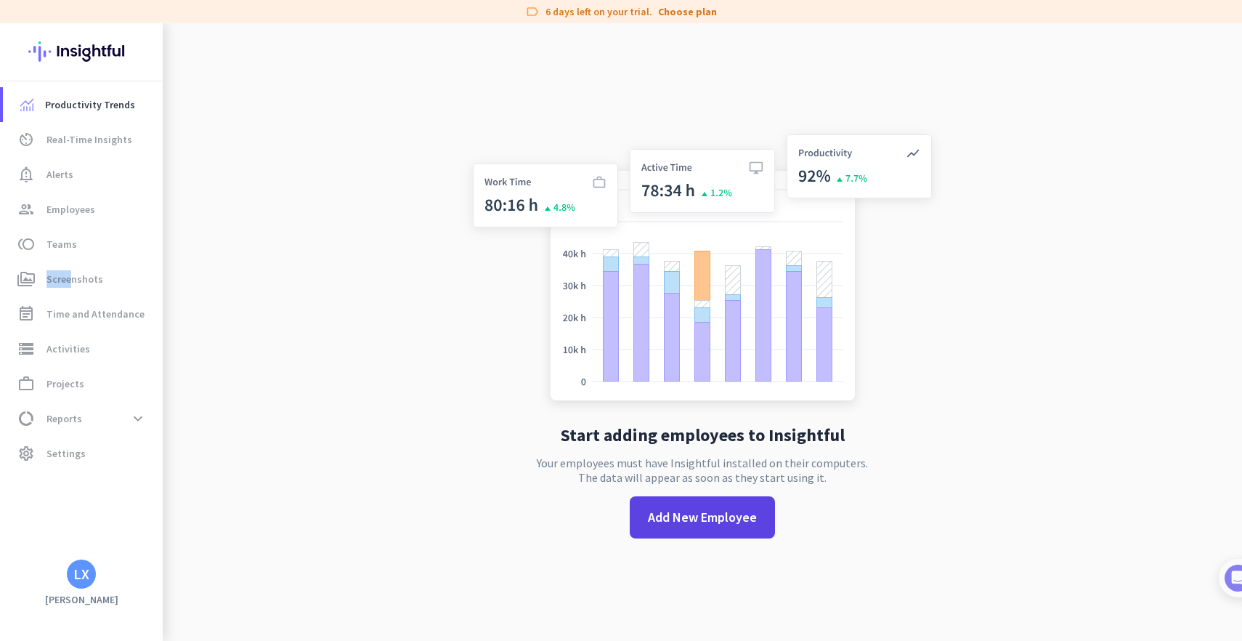
click at [704, 519] on span "Add New Employee" at bounding box center [702, 517] width 109 height 19
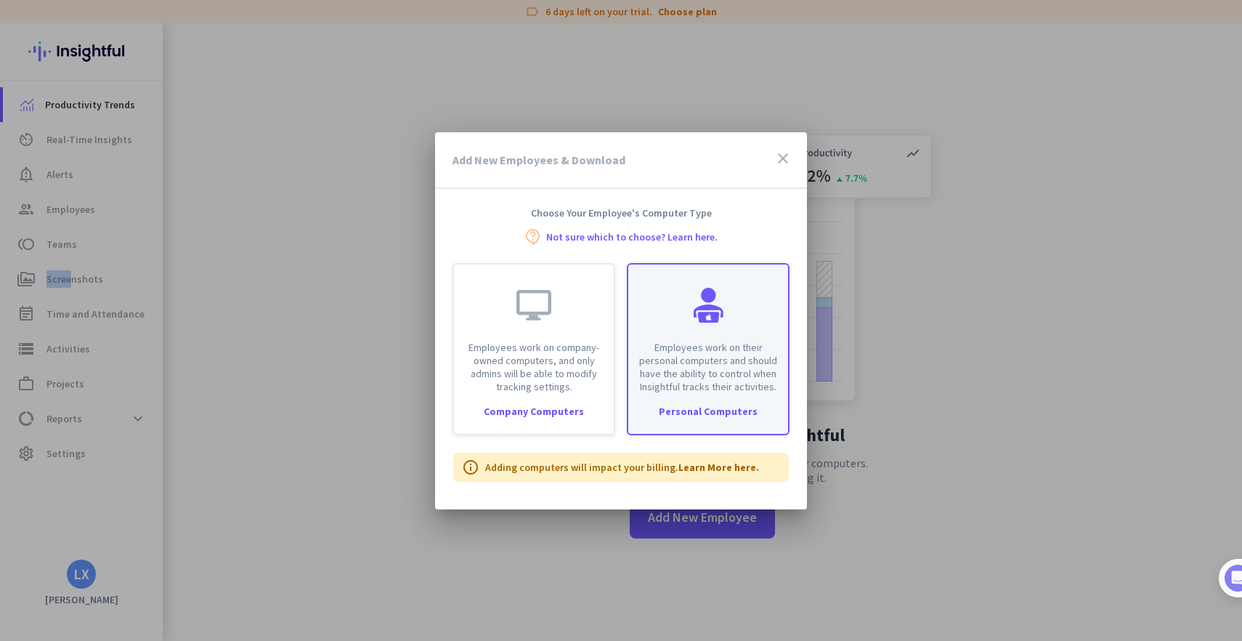
click at [686, 383] on p "Employees work on their personal computers and should have the ability to contr…" at bounding box center [708, 367] width 142 height 52
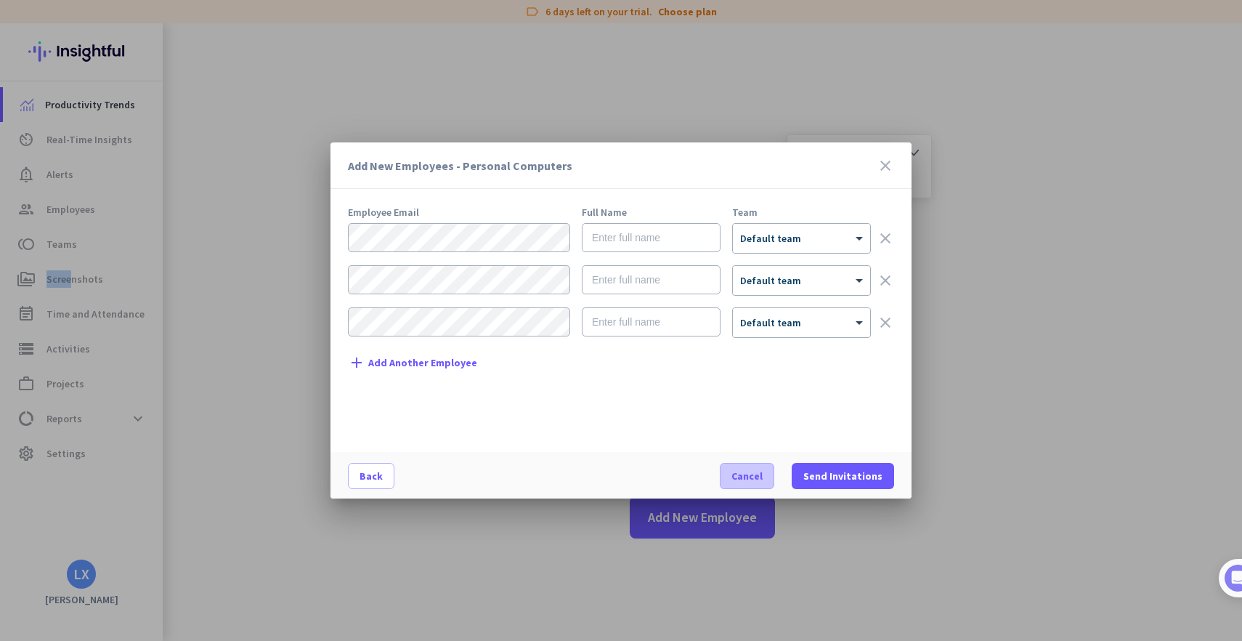
click at [759, 472] on span "Cancel" at bounding box center [746, 475] width 31 height 15
